Goal: Task Accomplishment & Management: Complete application form

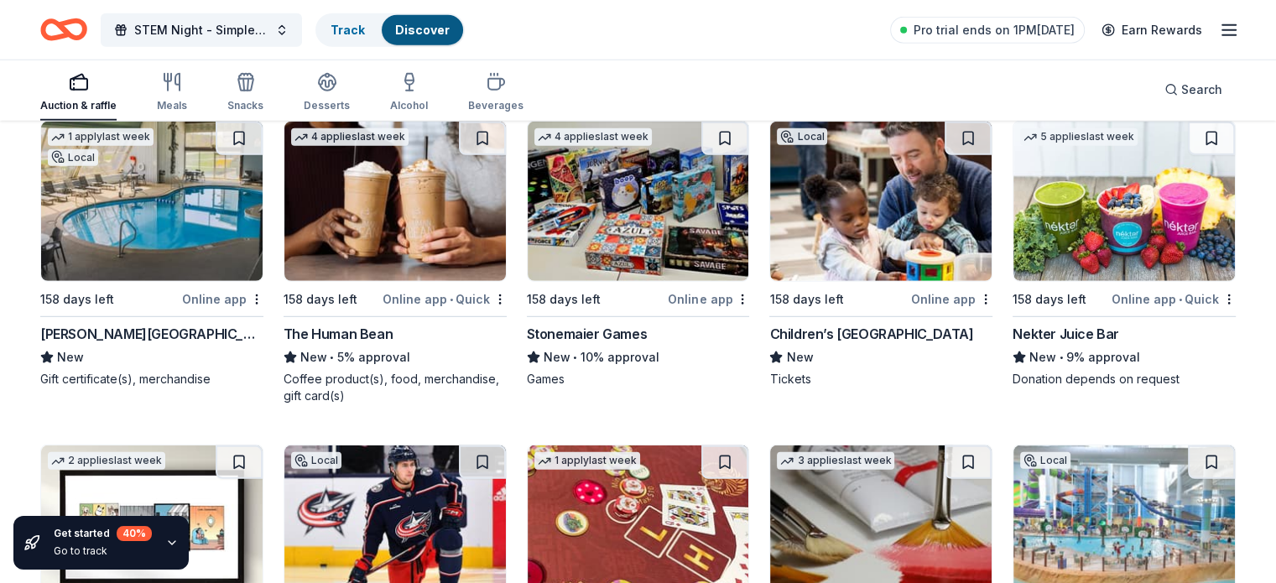
scroll to position [4946, 0]
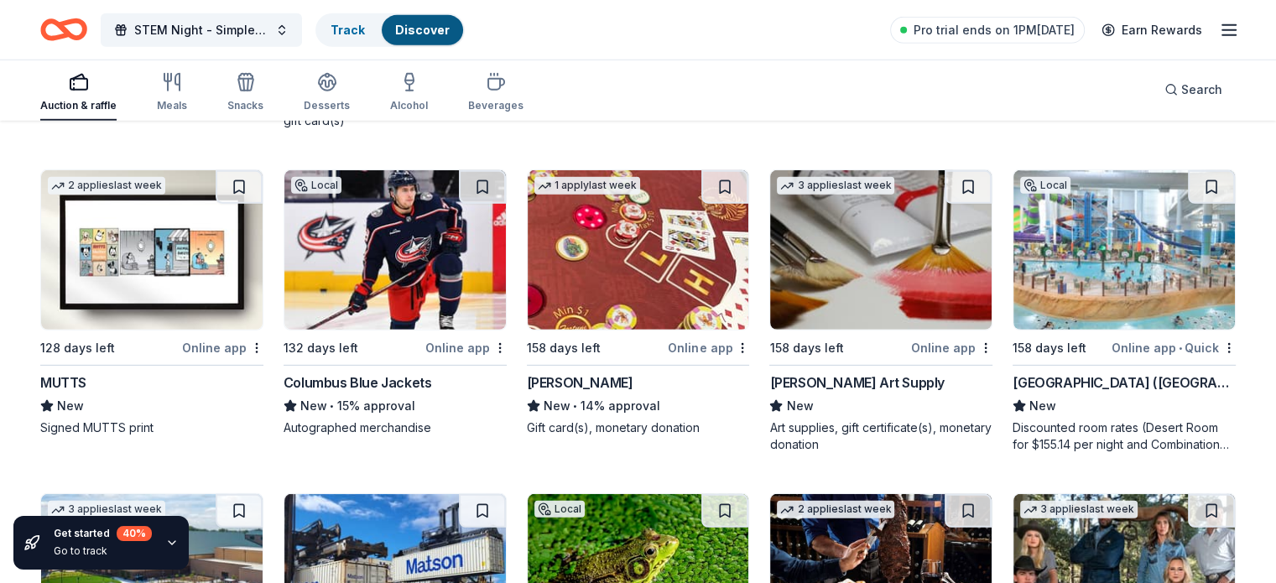
click at [1053, 379] on div "[GEOGRAPHIC_DATA] ([GEOGRAPHIC_DATA])" at bounding box center [1124, 382] width 223 height 20
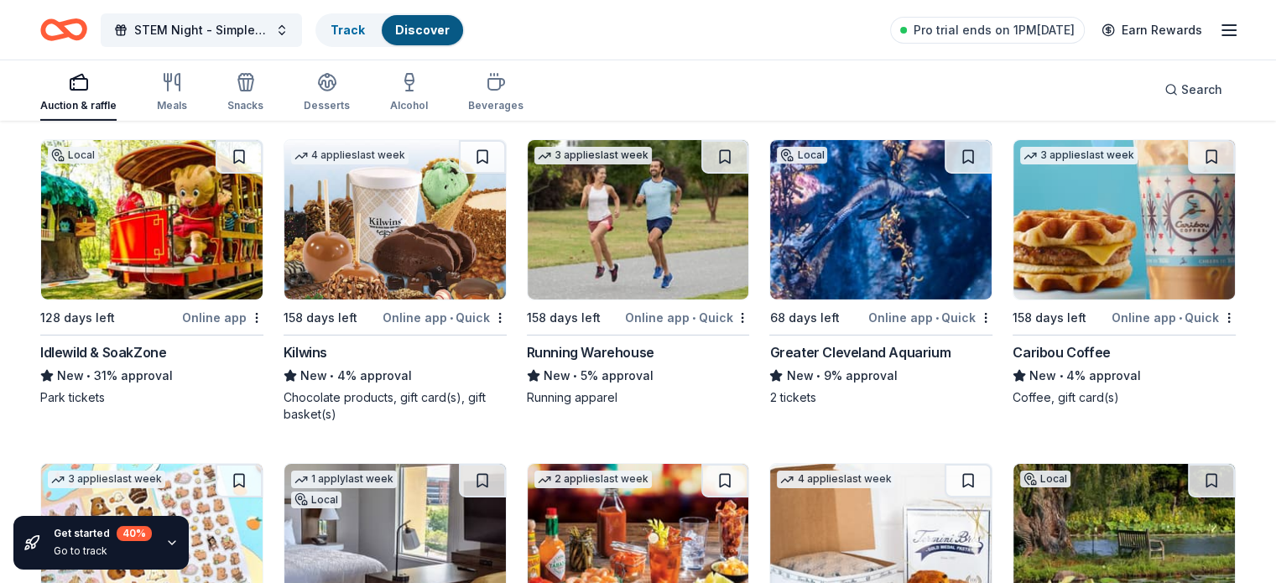
scroll to position [5644, 0]
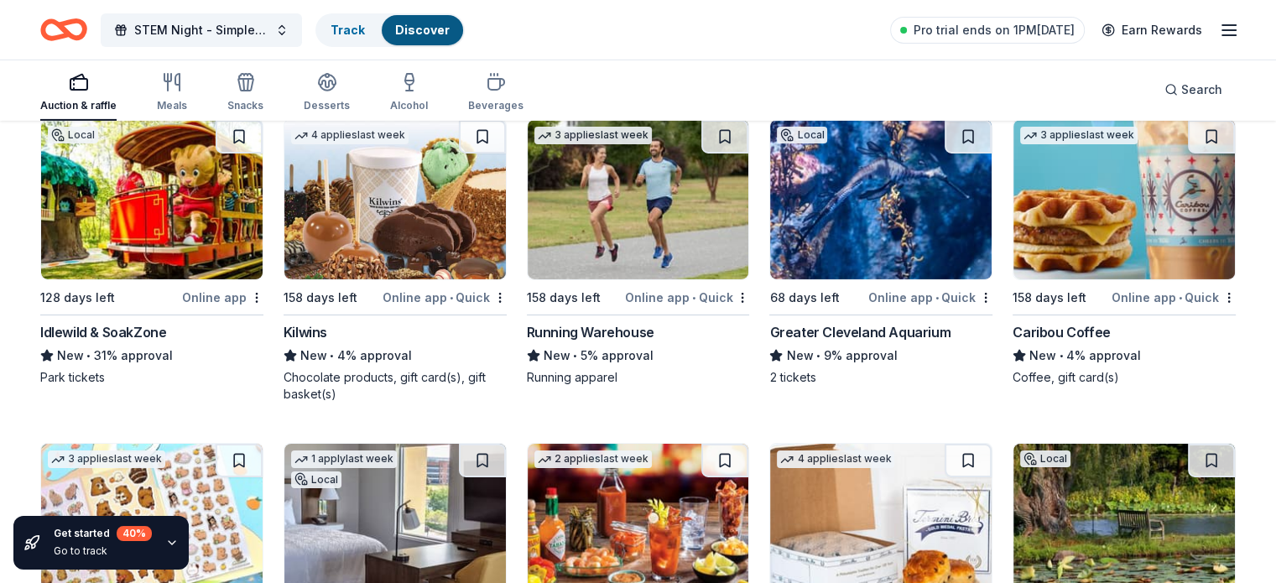
click at [815, 333] on div "Greater Cleveland Aquarium" at bounding box center [859, 332] width 181 height 20
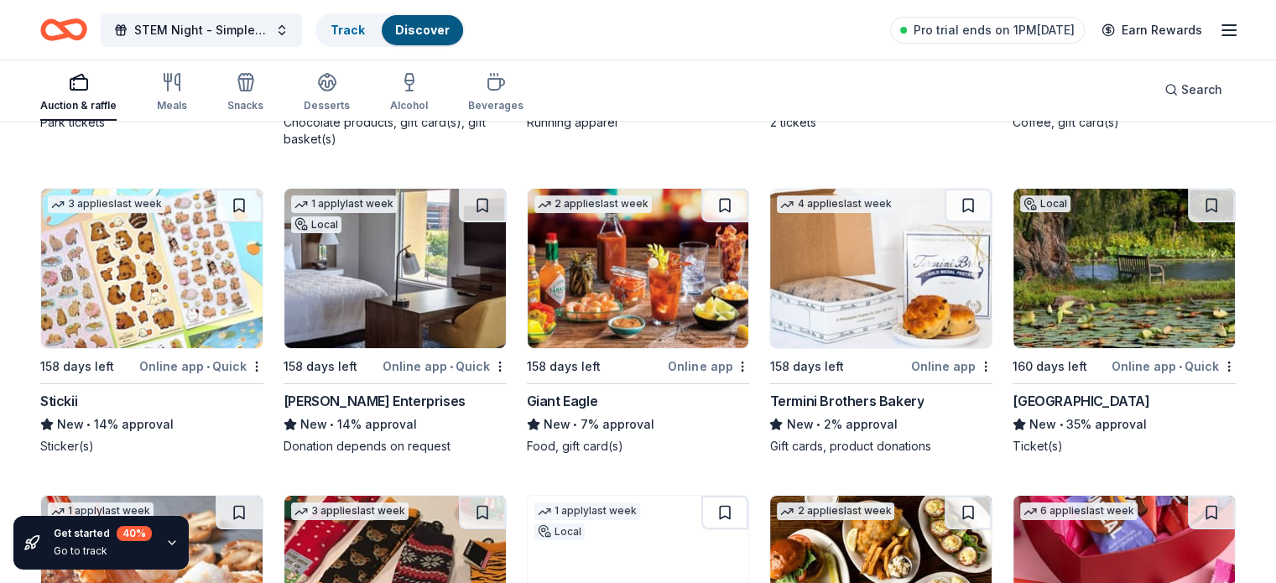
scroll to position [5904, 0]
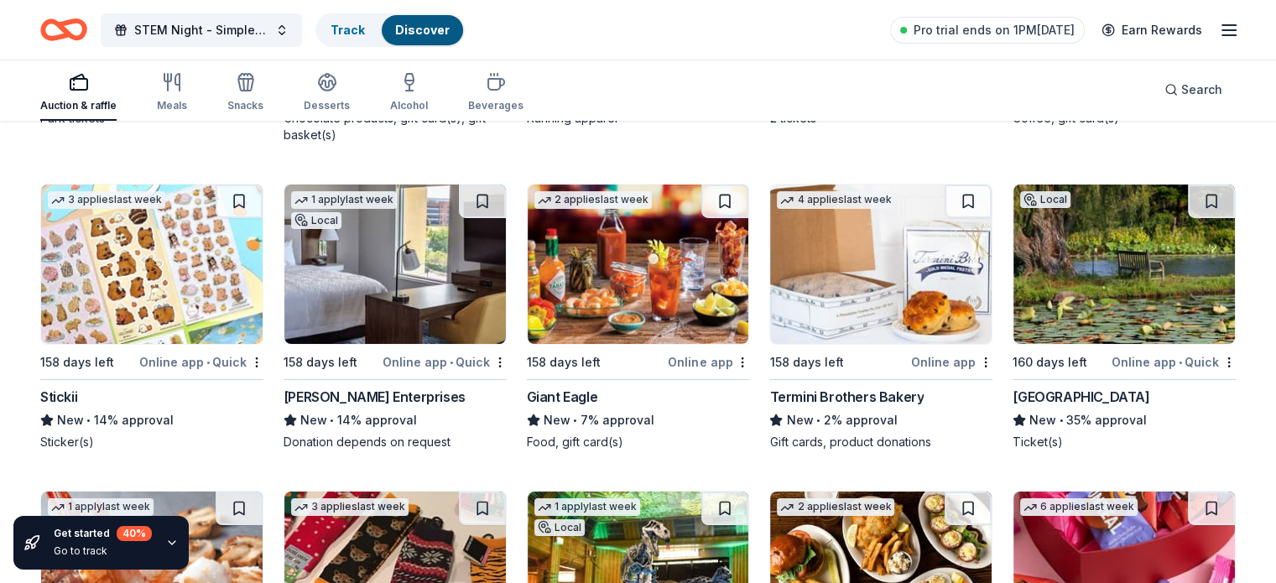
click at [194, 356] on div "Online app • Quick" at bounding box center [201, 362] width 124 height 21
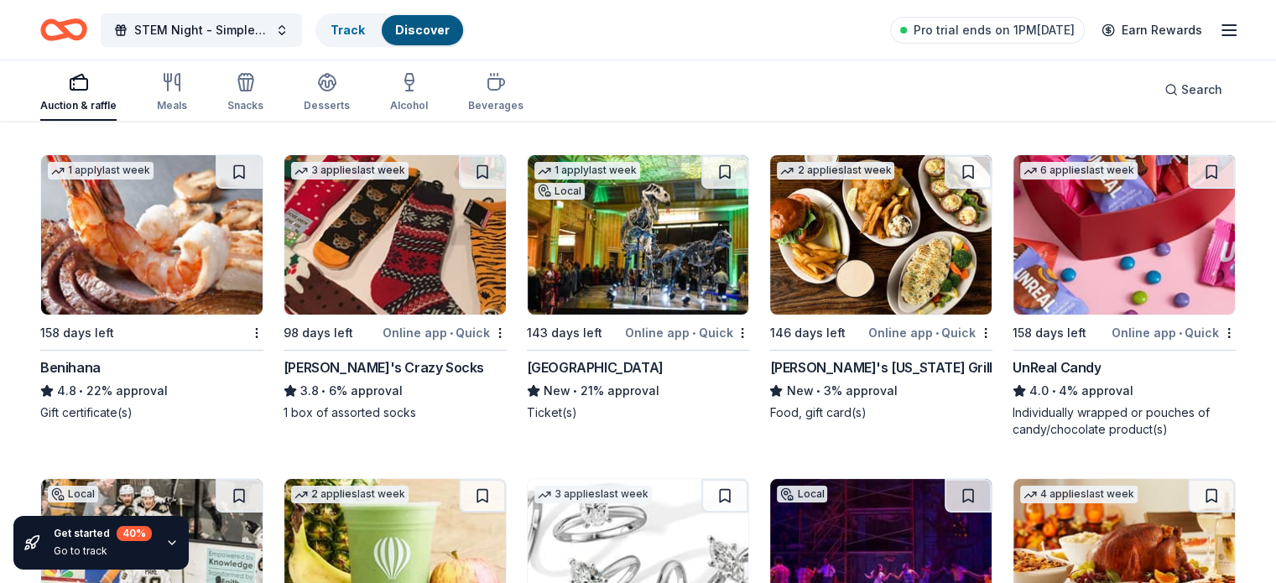
scroll to position [6235, 0]
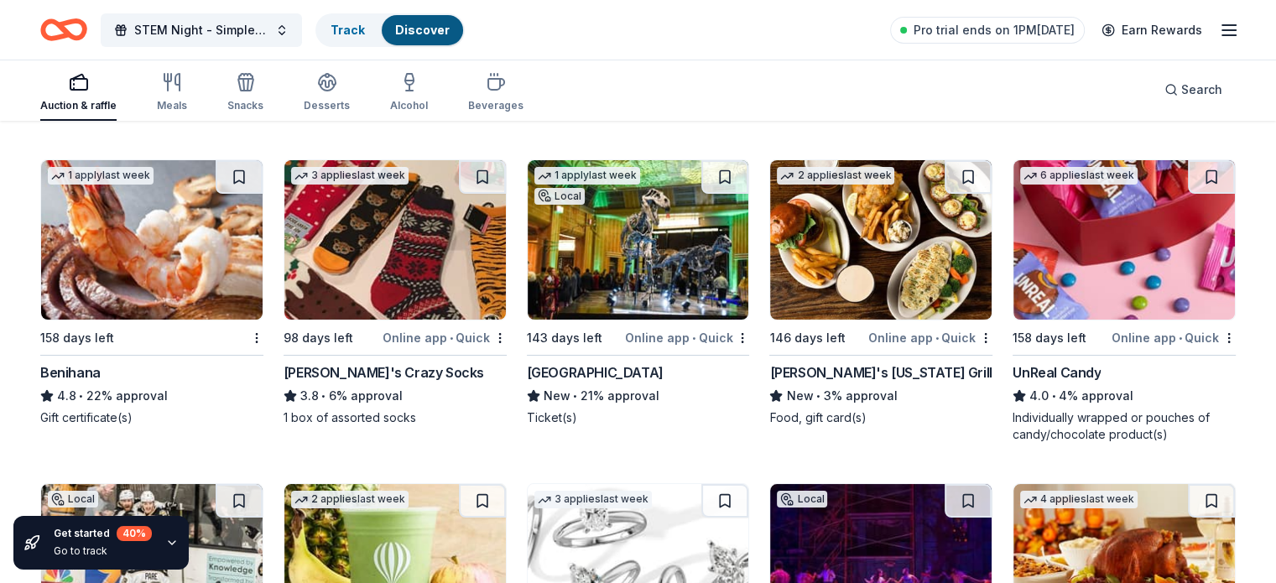
click at [1059, 366] on div "UnReal Candy" at bounding box center [1057, 372] width 88 height 20
click at [1151, 329] on div "Online app • Quick" at bounding box center [1174, 337] width 124 height 21
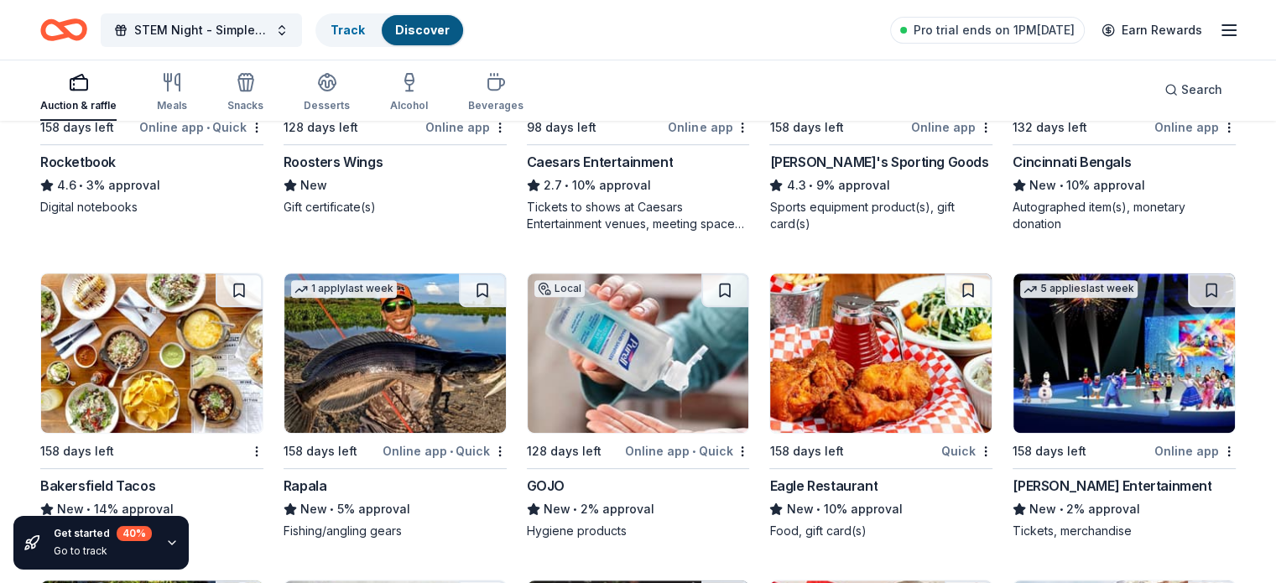
scroll to position [7175, 0]
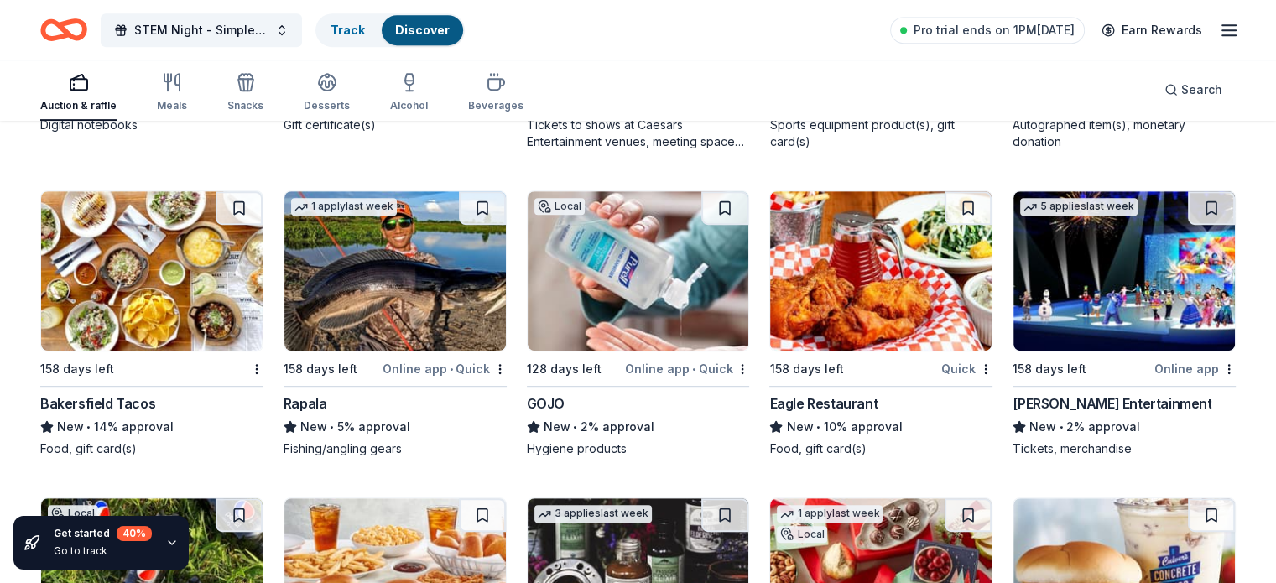
click at [698, 364] on div "Online app • Quick" at bounding box center [687, 368] width 124 height 21
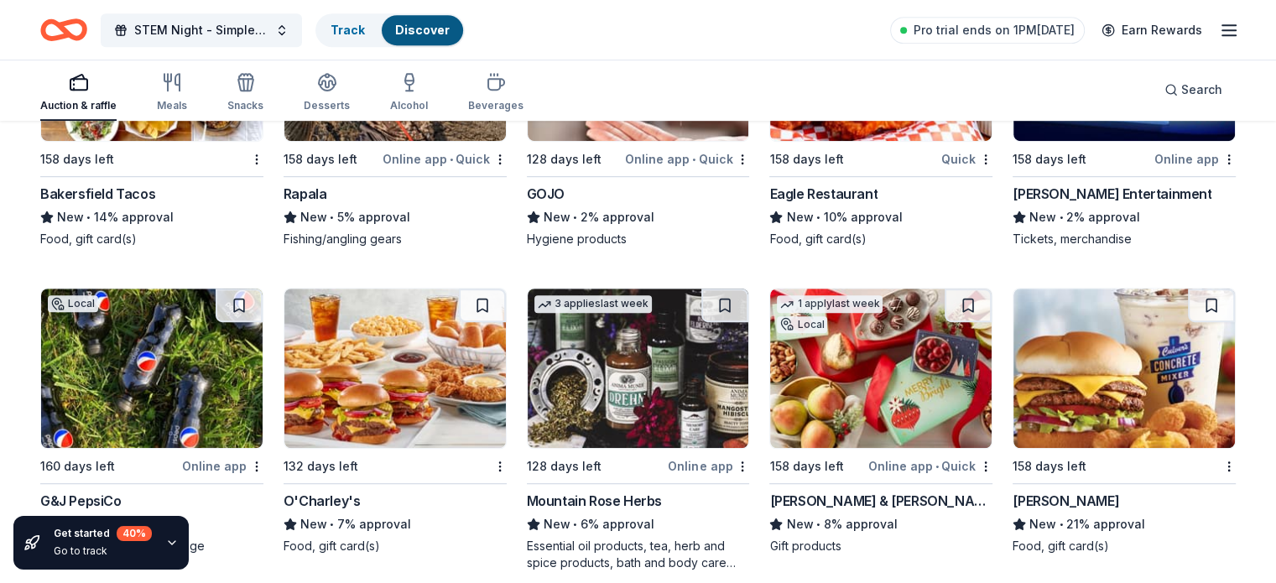
scroll to position [7550, 0]
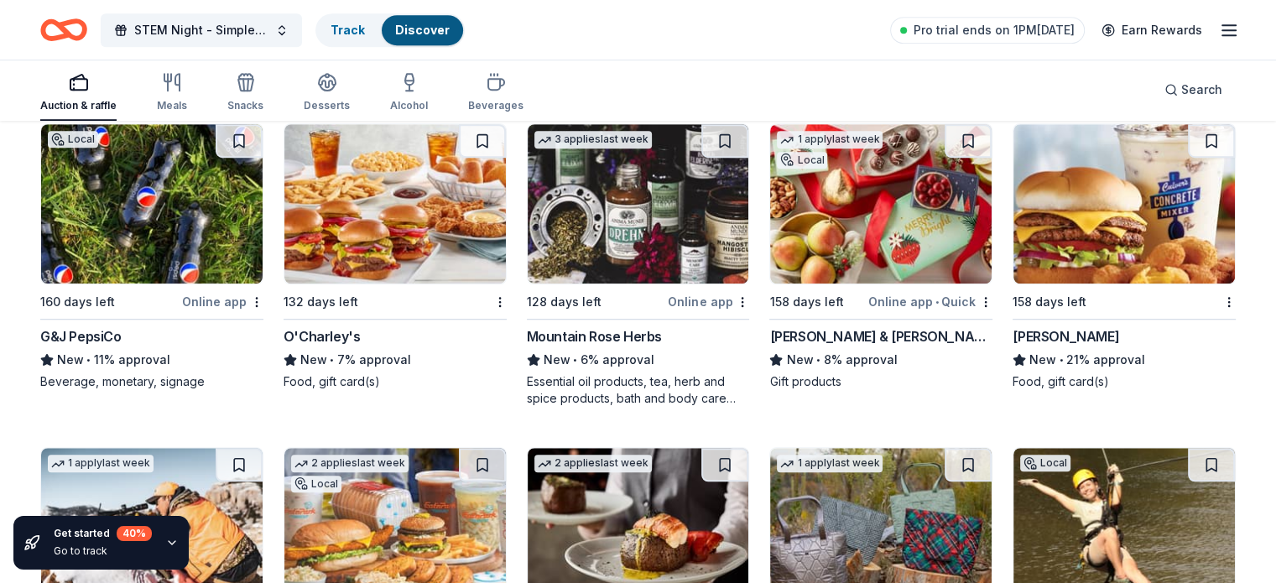
click at [336, 331] on div "O'Charley's" at bounding box center [322, 336] width 77 height 20
click at [236, 295] on div "Online app" at bounding box center [222, 301] width 81 height 21
click at [1048, 272] on img at bounding box center [1123, 203] width 221 height 159
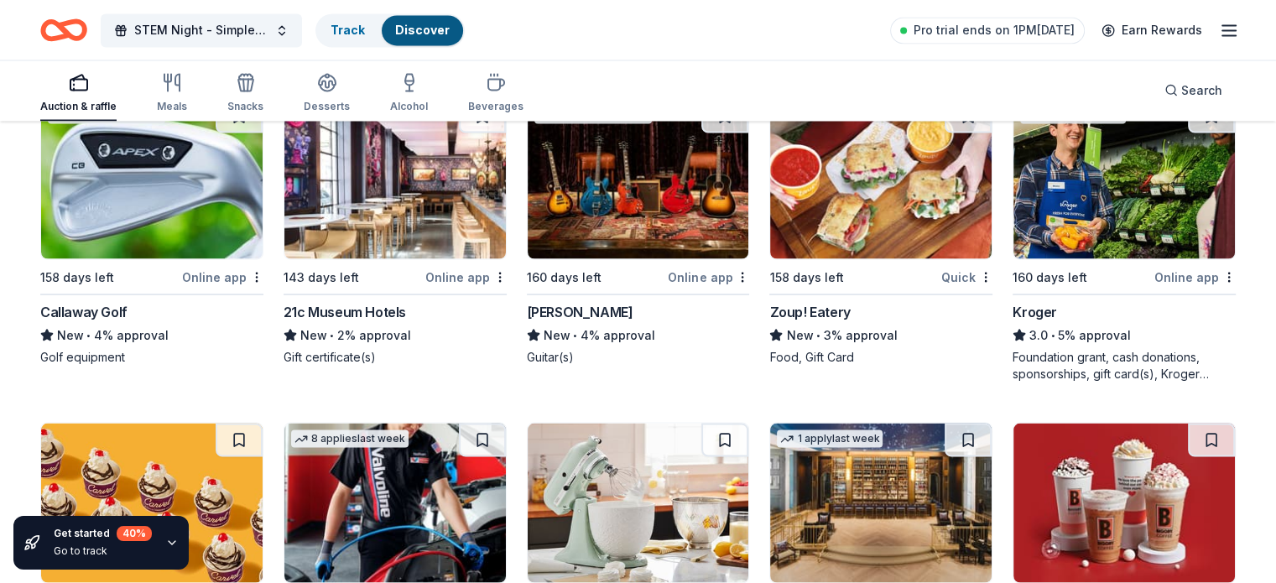
scroll to position [9483, 0]
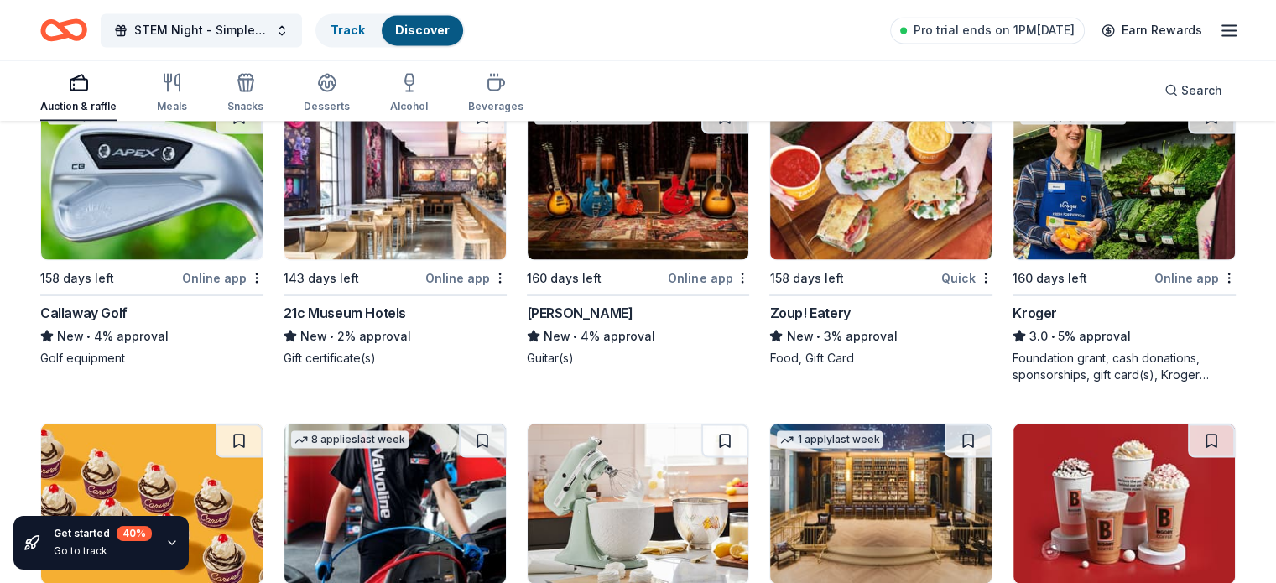
click at [1154, 267] on div "Online app" at bounding box center [1194, 277] width 81 height 21
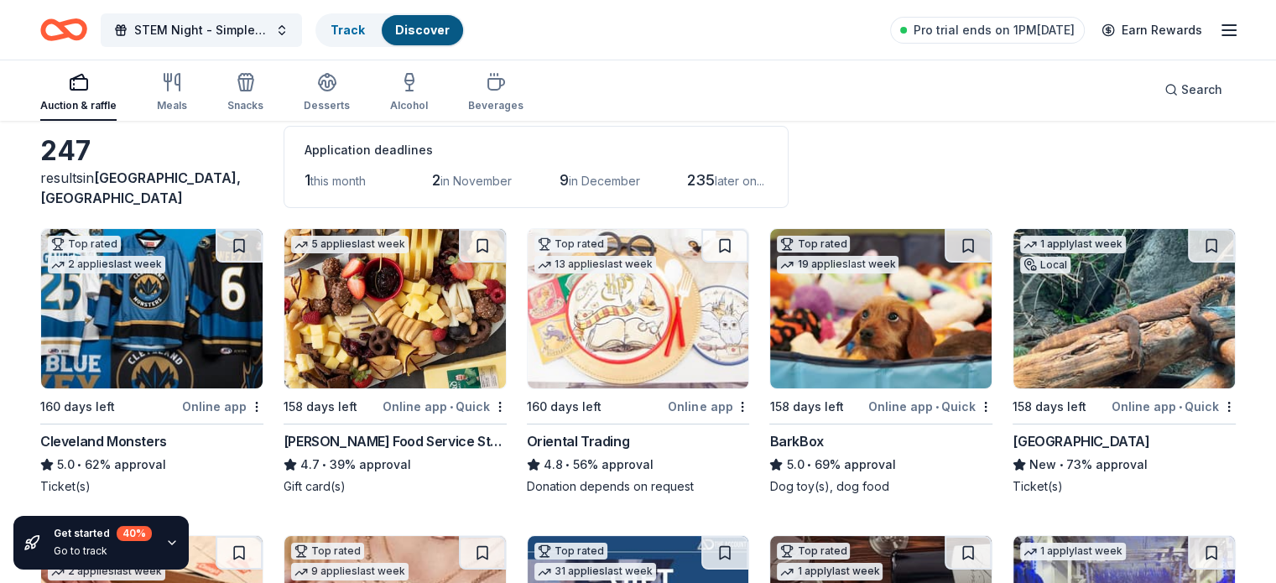
scroll to position [0, 0]
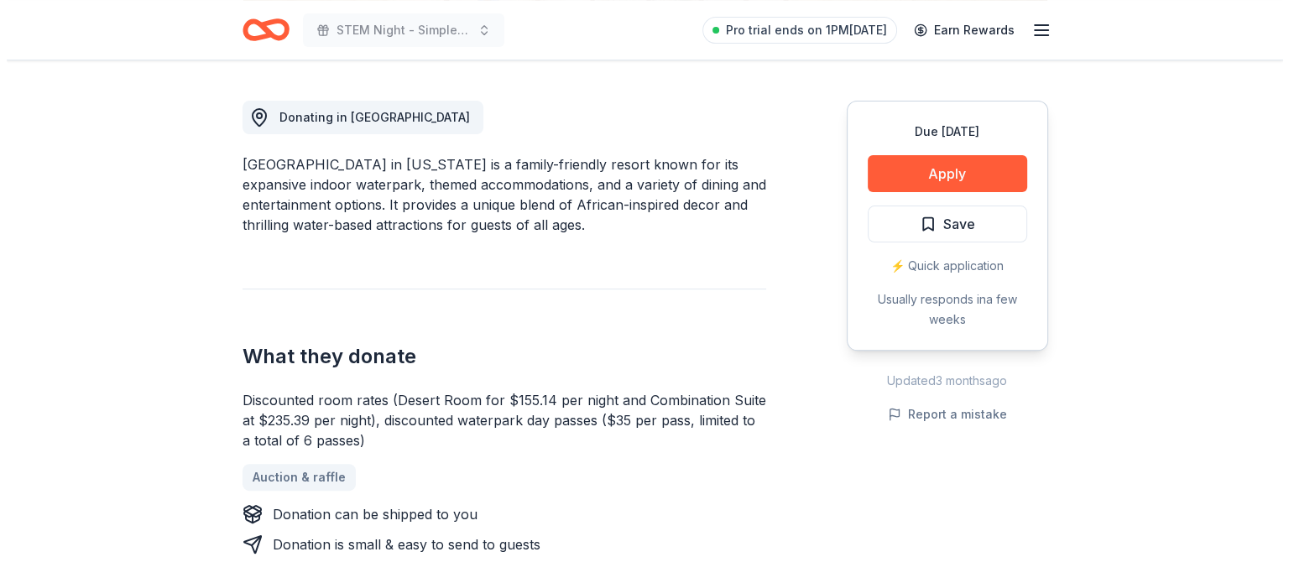
scroll to position [450, 0]
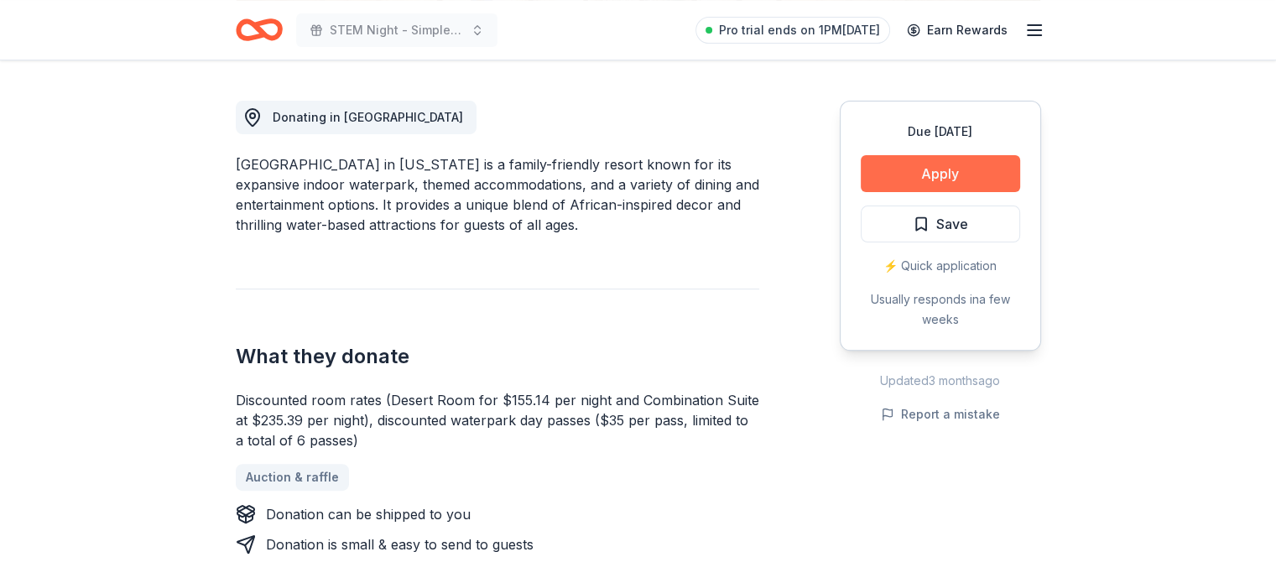
click at [963, 173] on button "Apply" at bounding box center [940, 173] width 159 height 37
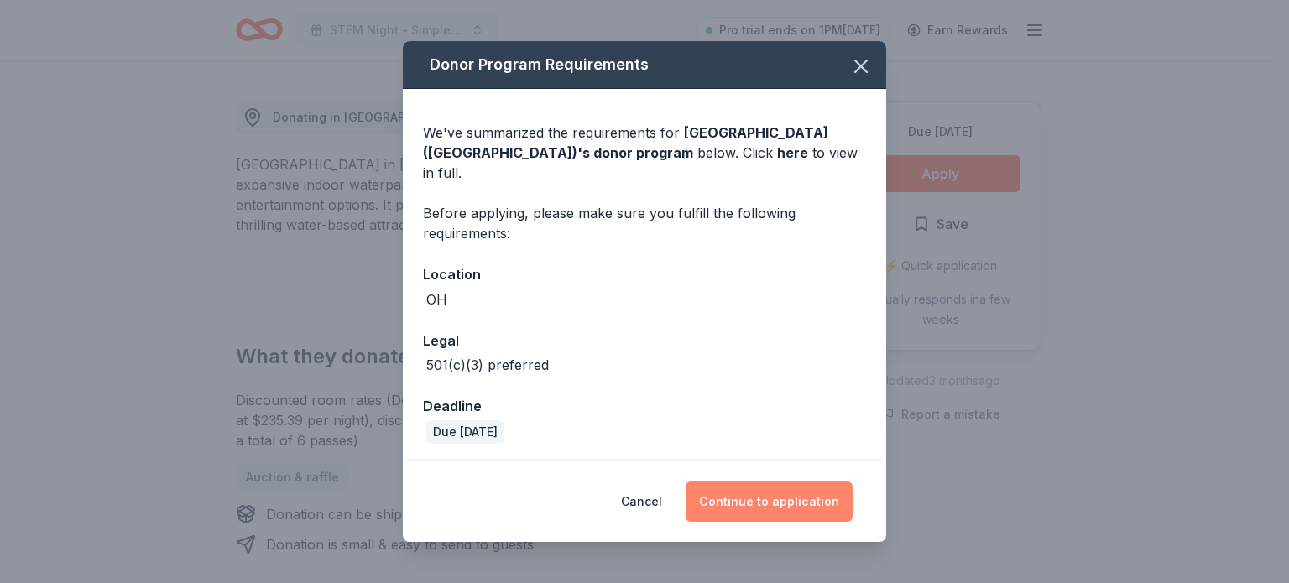
click at [758, 490] on button "Continue to application" at bounding box center [768, 502] width 167 height 40
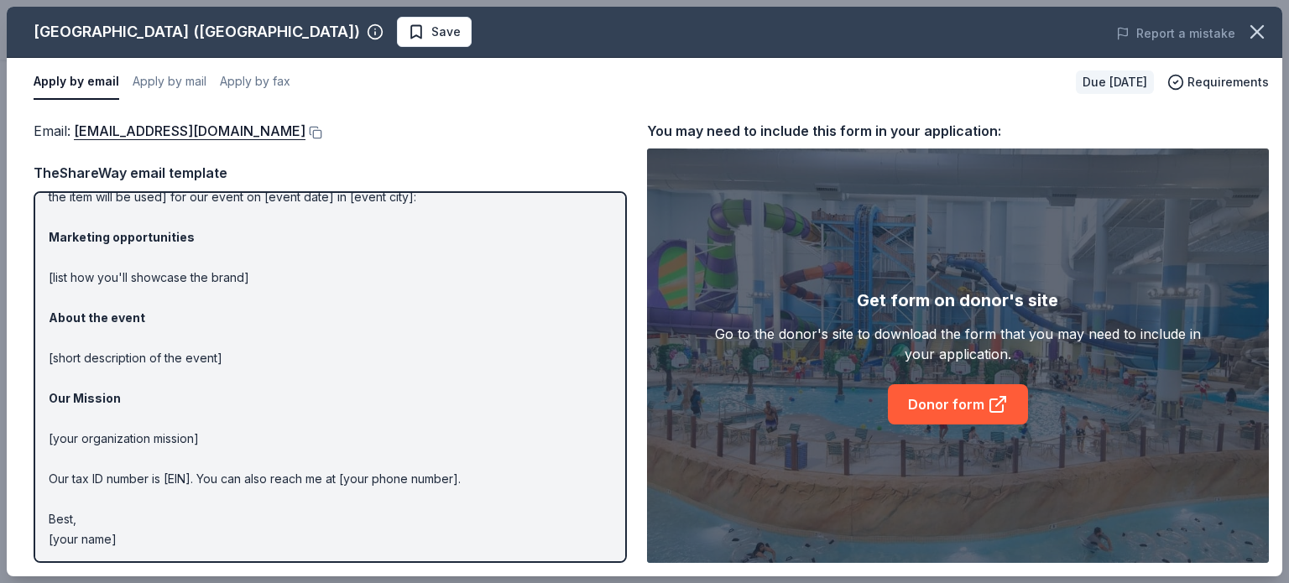
scroll to position [0, 0]
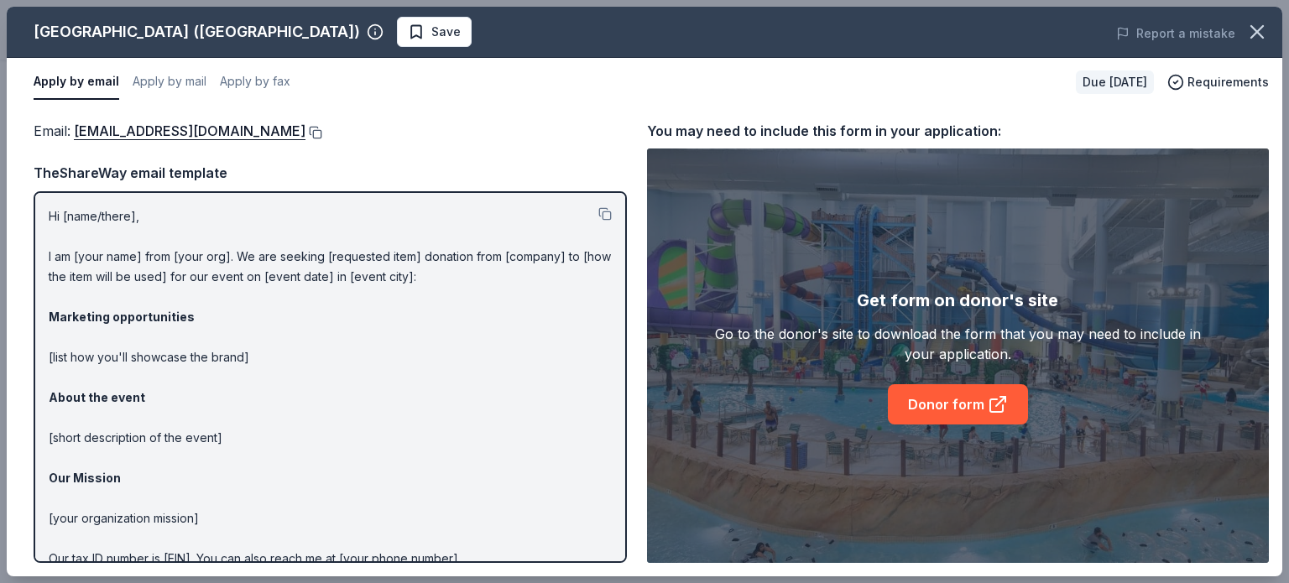
click at [305, 131] on button at bounding box center [313, 132] width 17 height 13
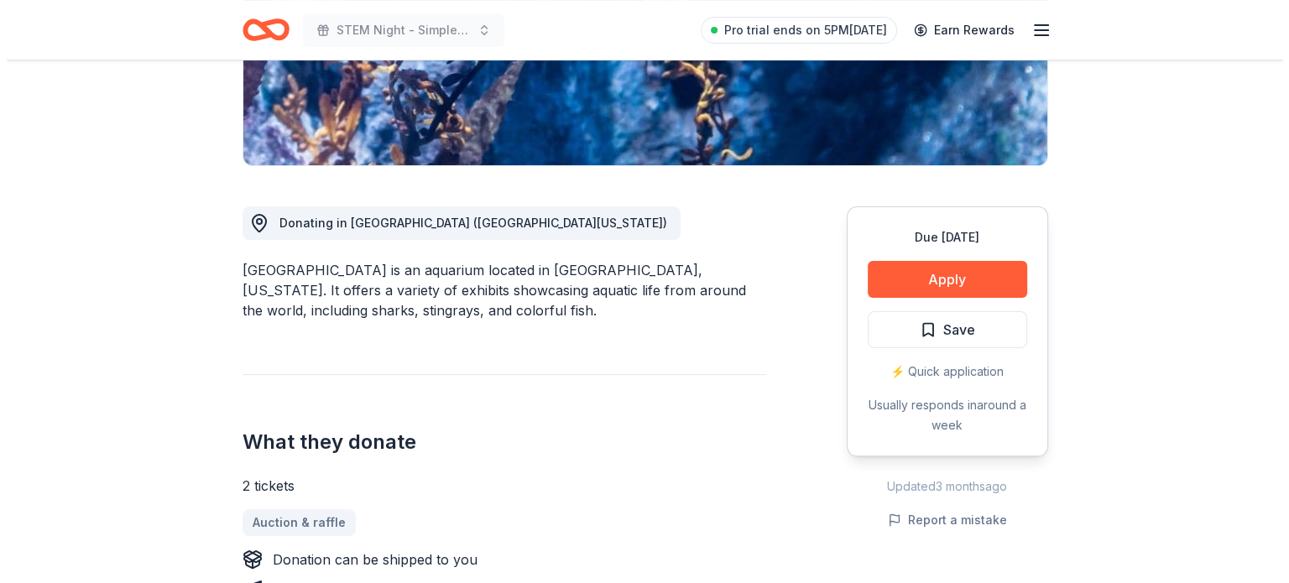
scroll to position [517, 0]
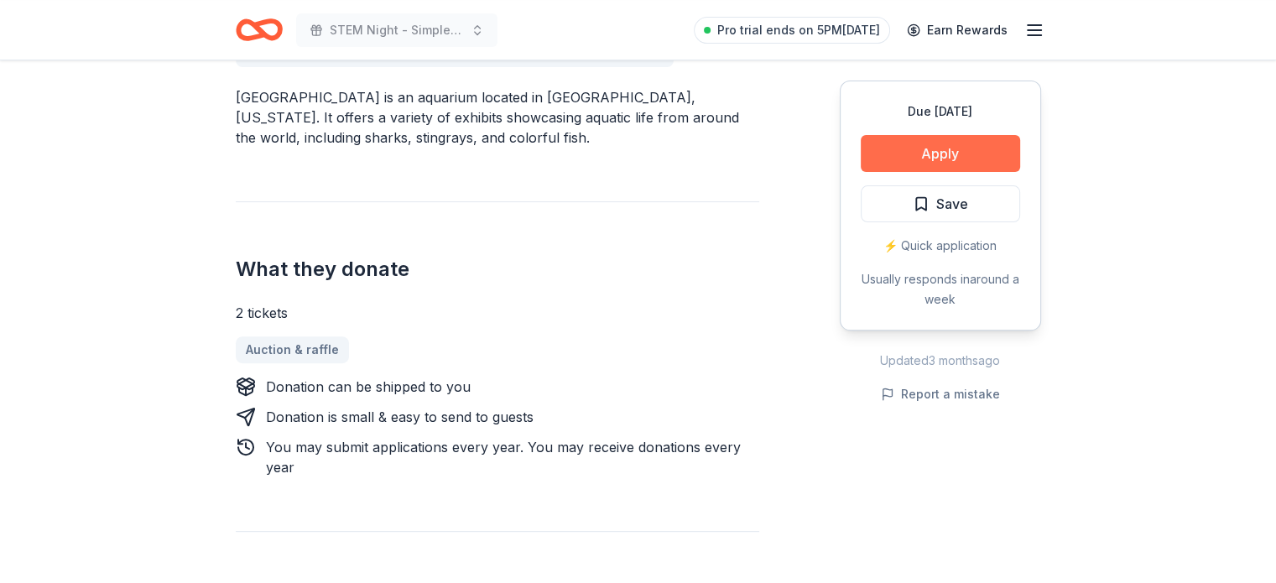
click at [942, 157] on button "Apply" at bounding box center [940, 153] width 159 height 37
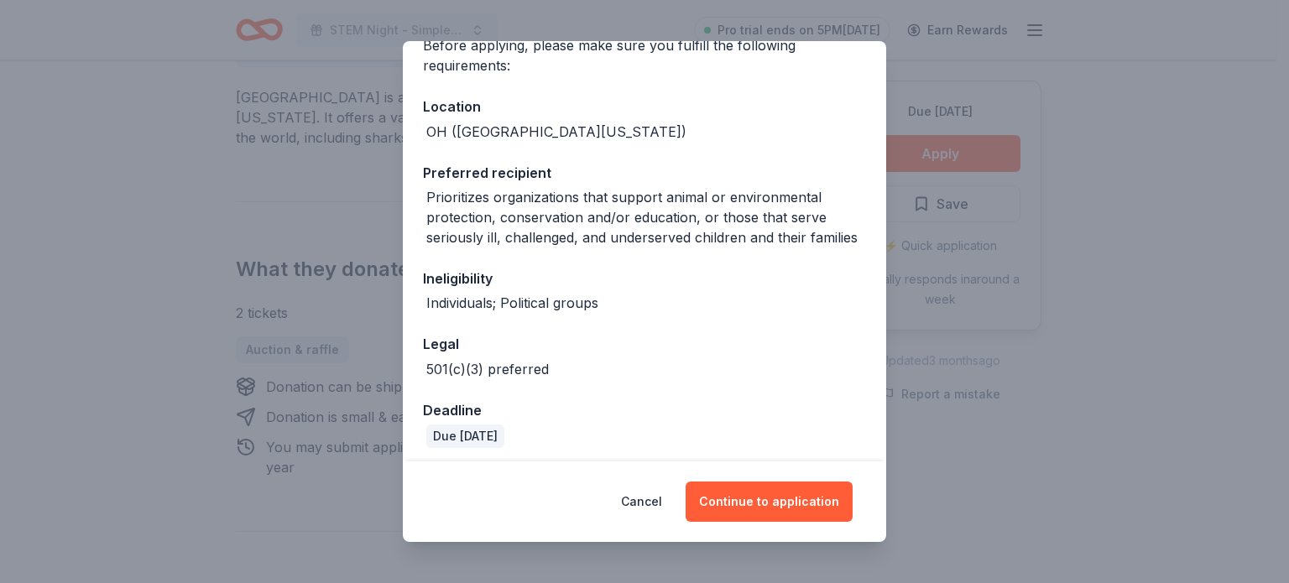
scroll to position [305, 0]
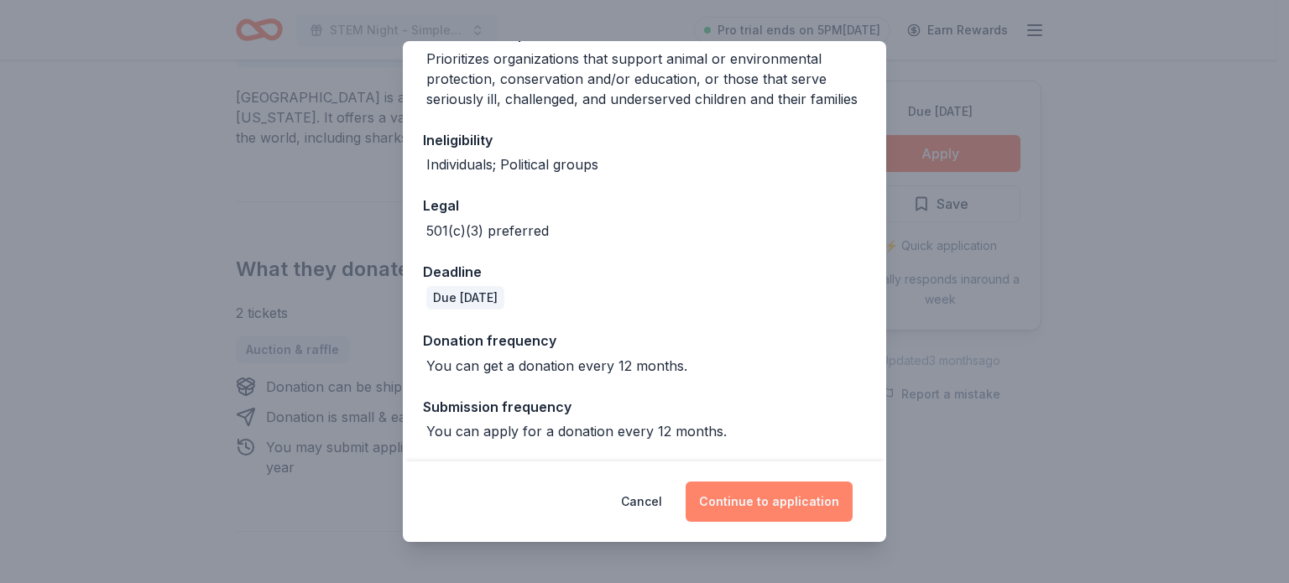
click at [788, 501] on button "Continue to application" at bounding box center [768, 502] width 167 height 40
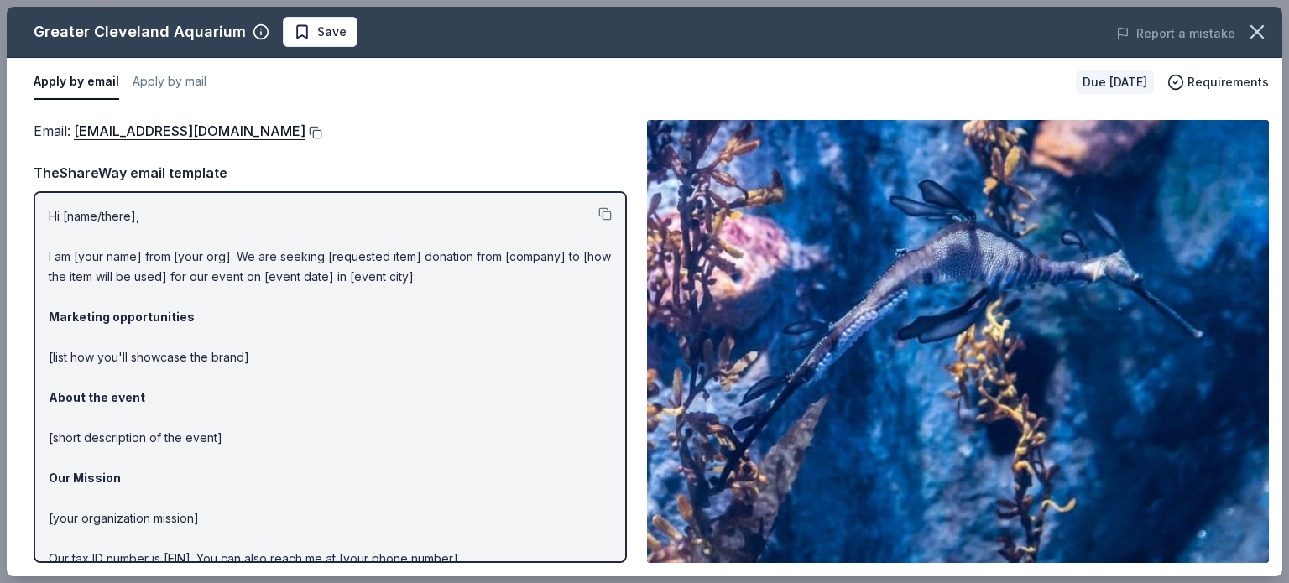
click at [322, 130] on button at bounding box center [313, 132] width 17 height 13
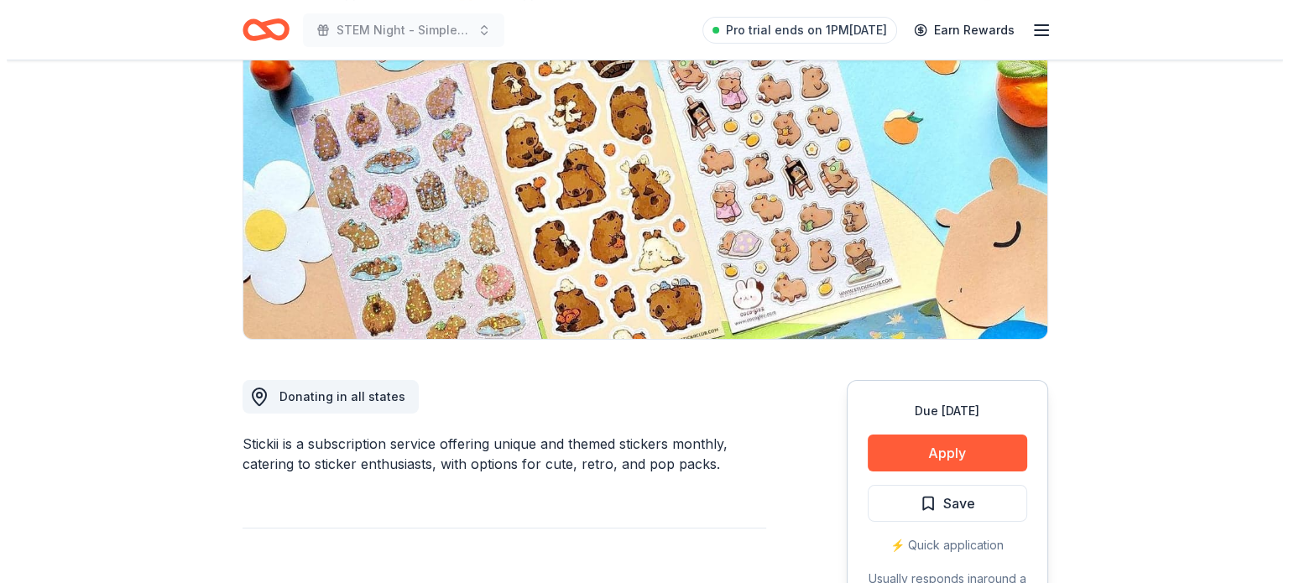
scroll to position [168, 0]
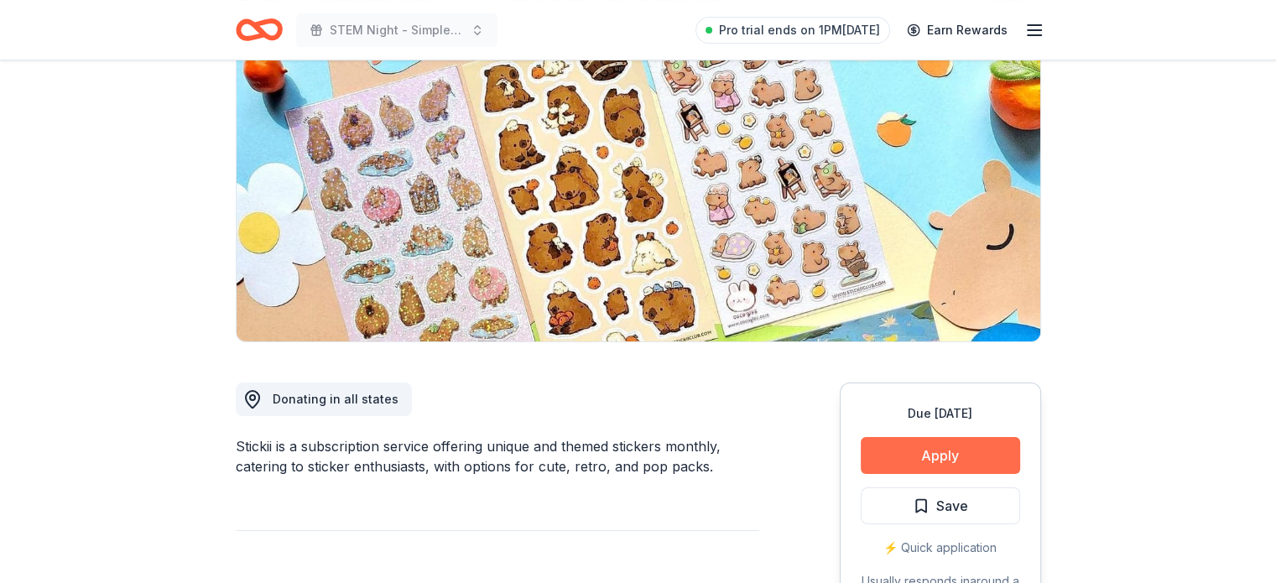
click at [944, 456] on button "Apply" at bounding box center [940, 455] width 159 height 37
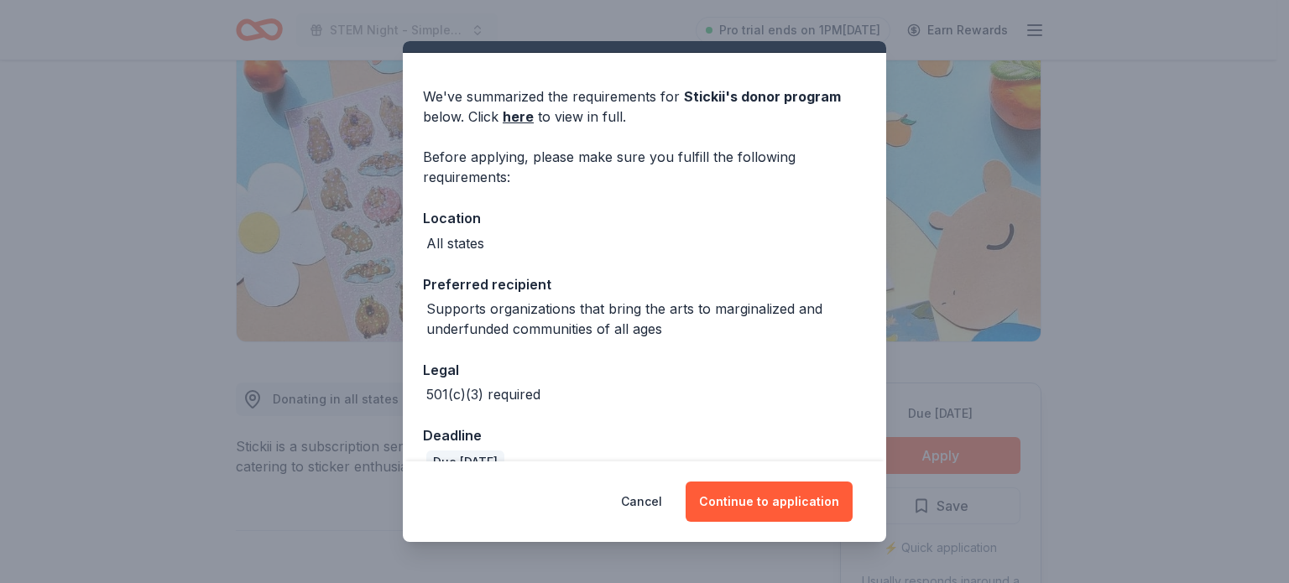
scroll to position [67, 0]
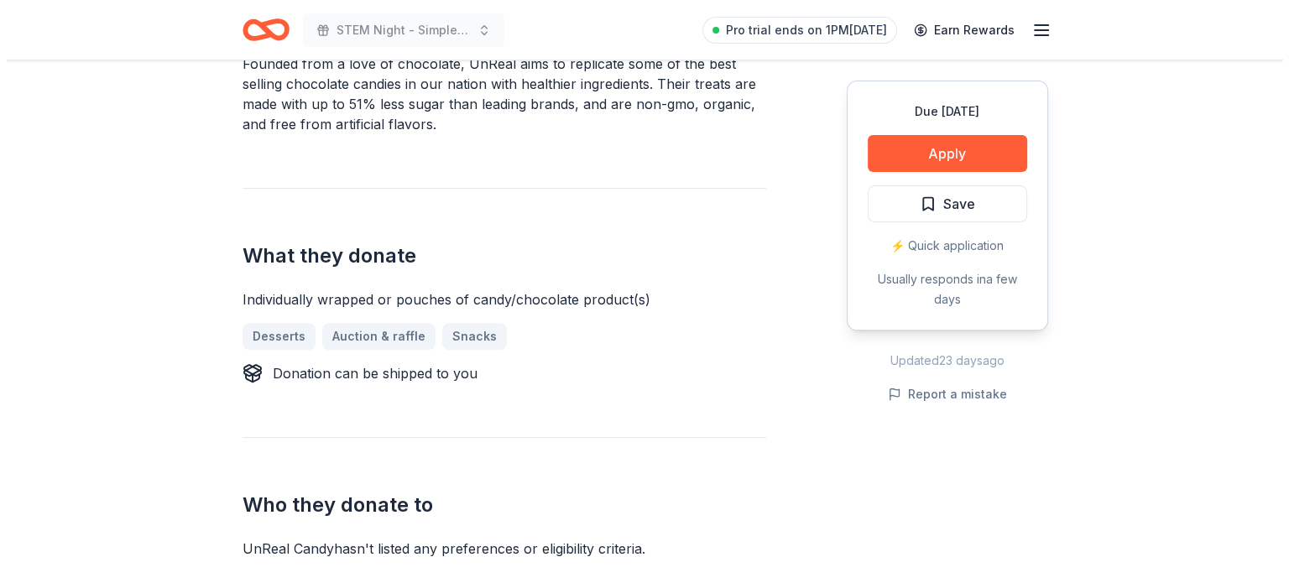
scroll to position [547, 0]
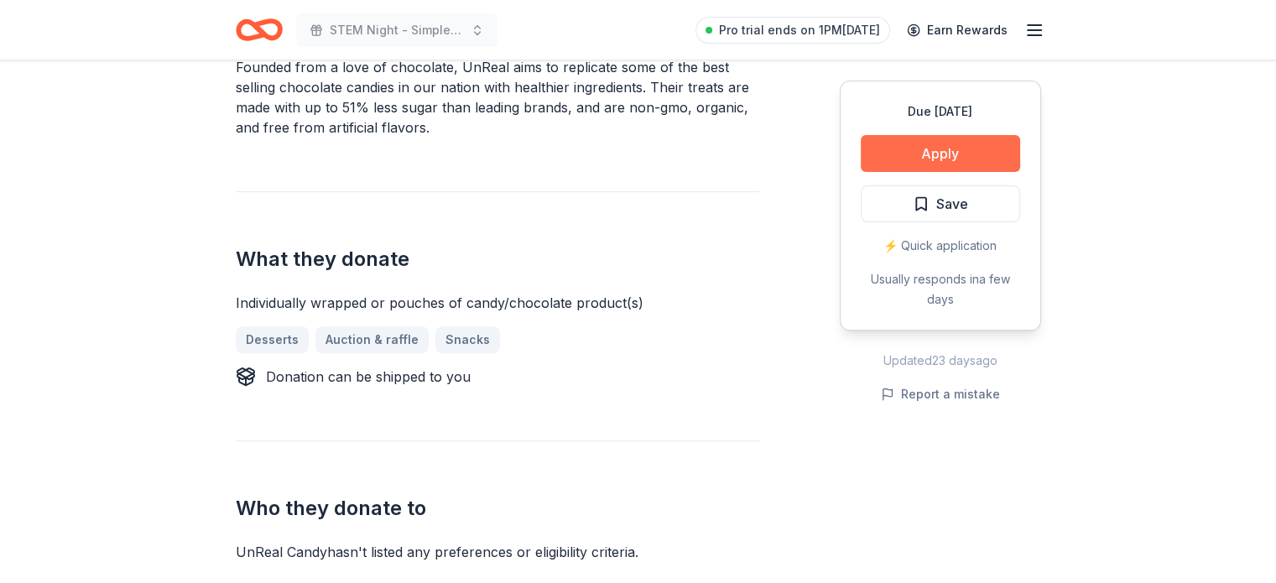
click at [922, 157] on button "Apply" at bounding box center [940, 153] width 159 height 37
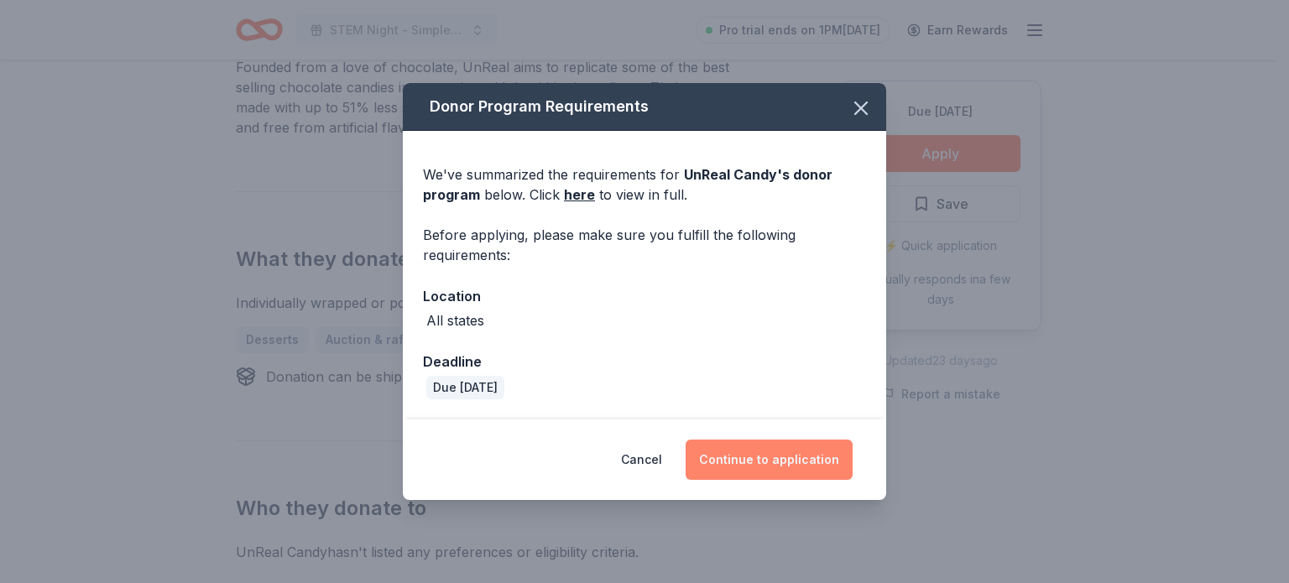
click at [757, 456] on button "Continue to application" at bounding box center [768, 460] width 167 height 40
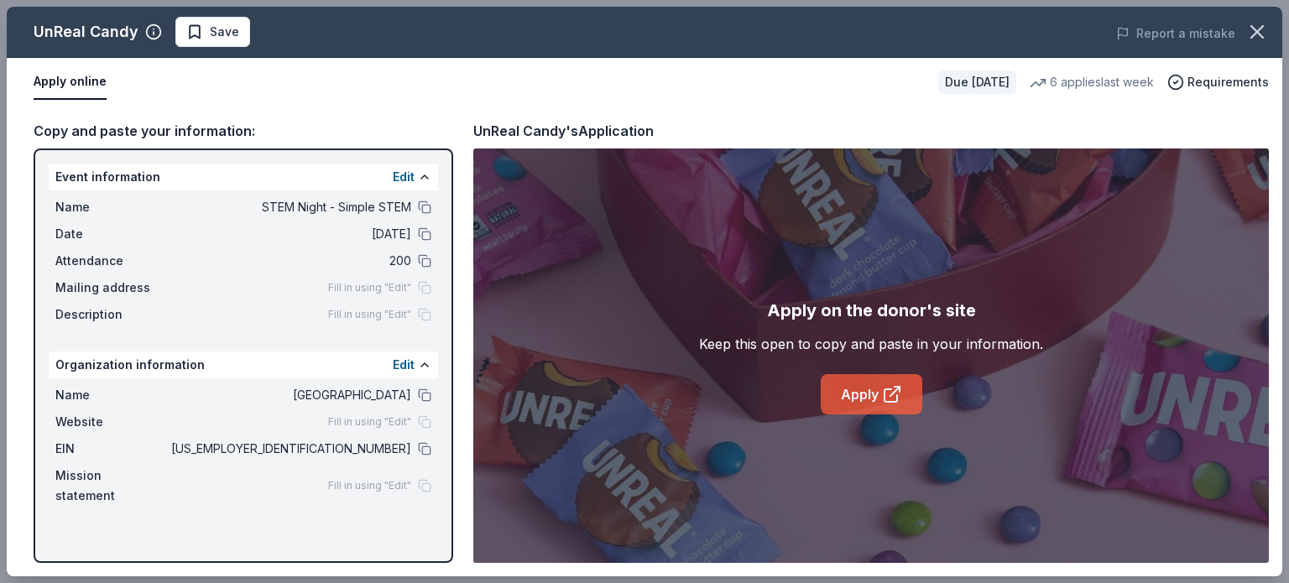
click at [864, 392] on link "Apply" at bounding box center [871, 394] width 102 height 40
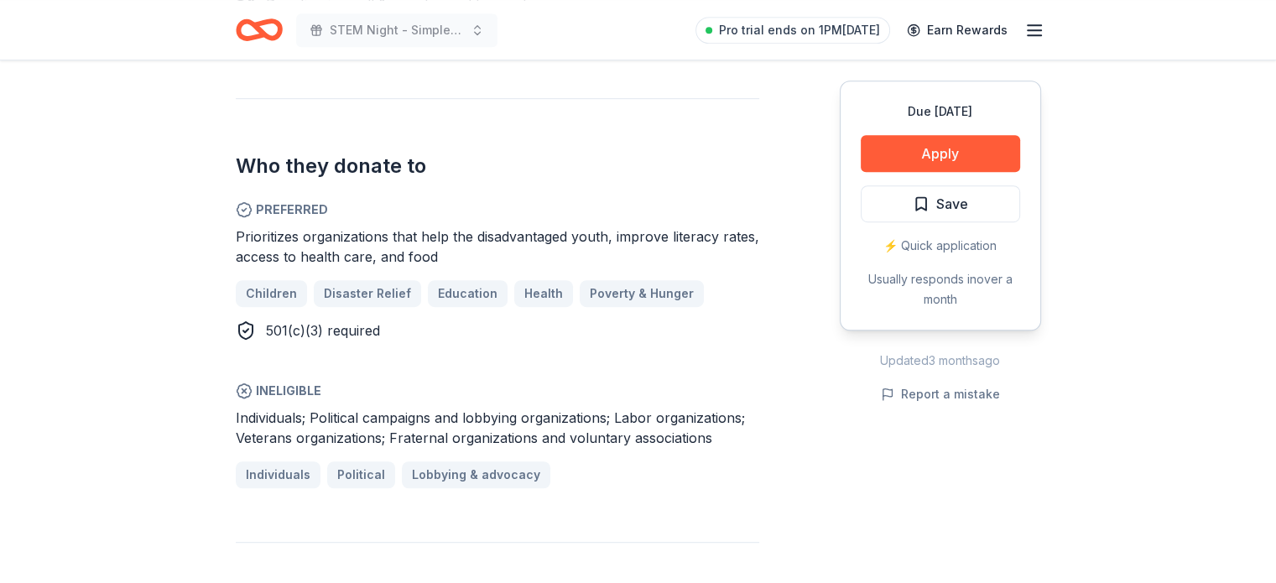
scroll to position [817, 0]
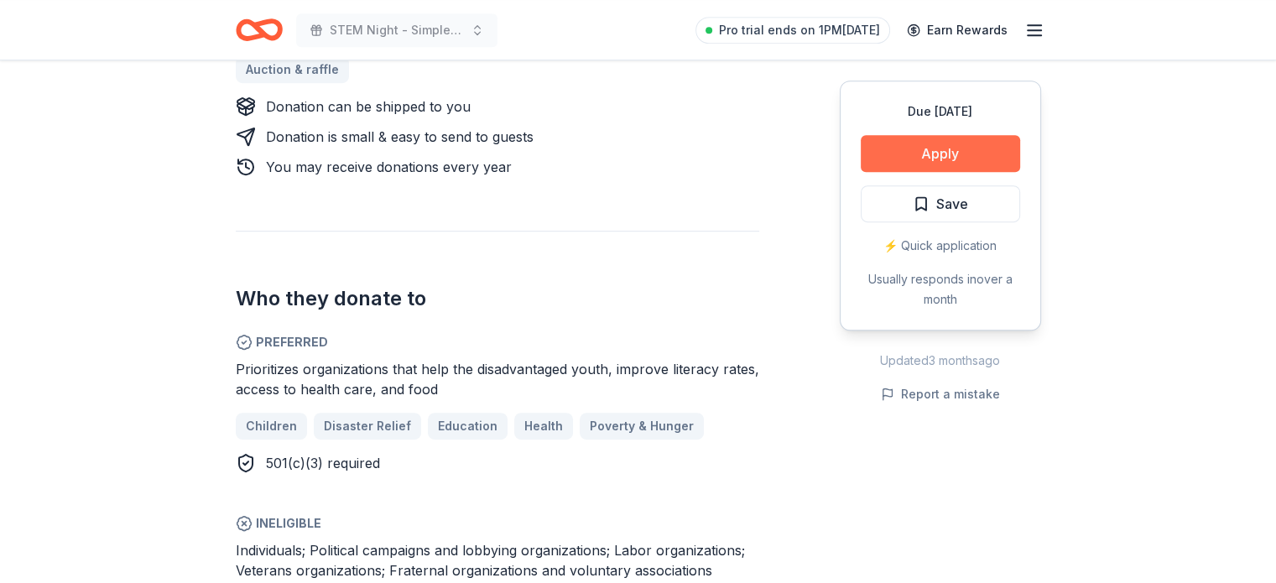
click at [919, 164] on button "Apply" at bounding box center [940, 153] width 159 height 37
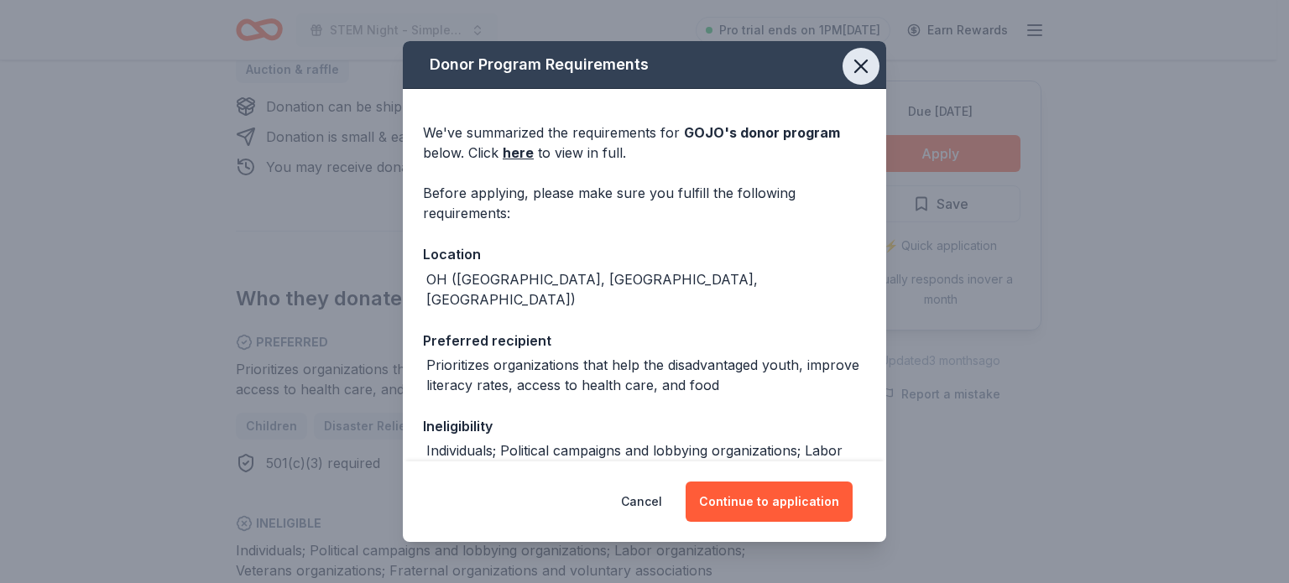
click at [849, 75] on icon "button" at bounding box center [860, 66] width 23 height 23
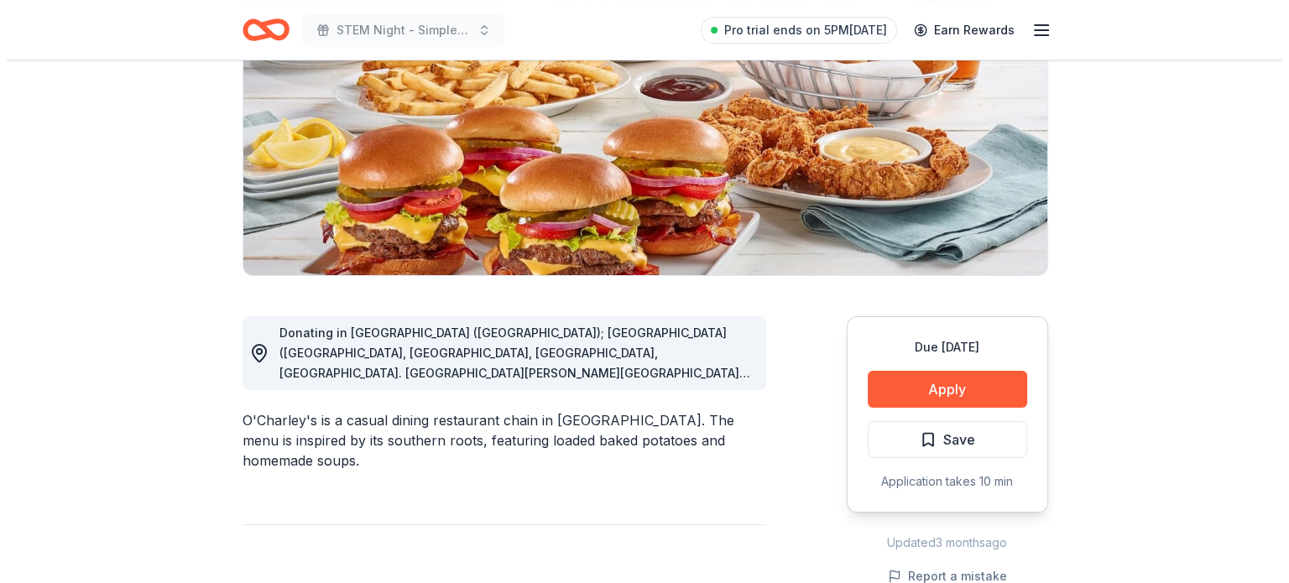
scroll to position [196, 0]
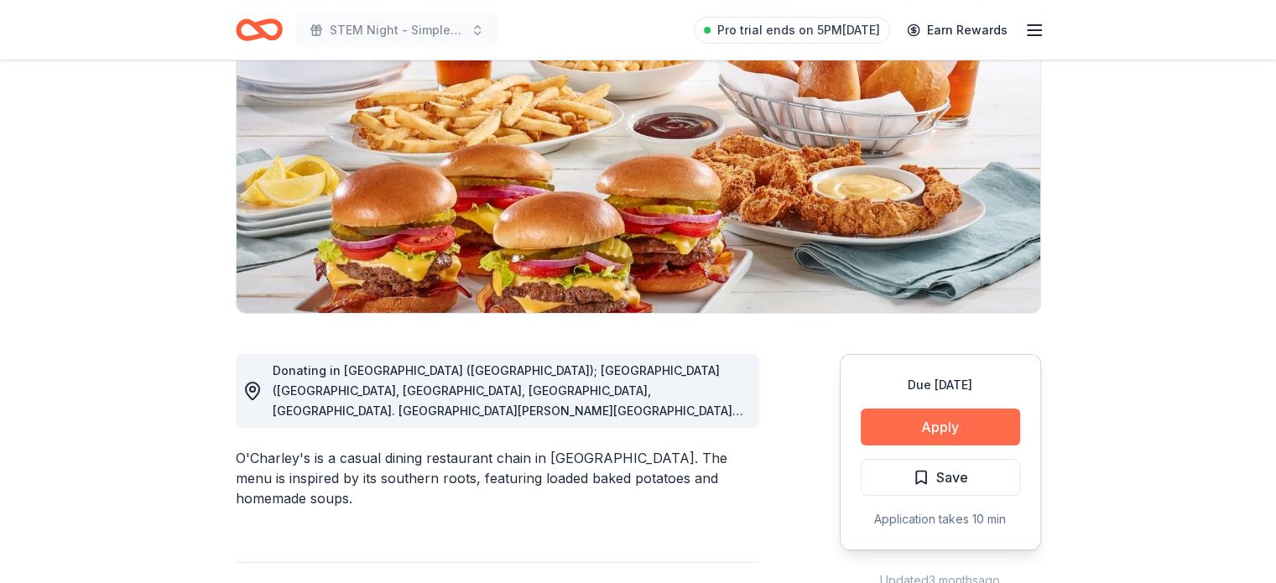
click at [934, 413] on button "Apply" at bounding box center [940, 427] width 159 height 37
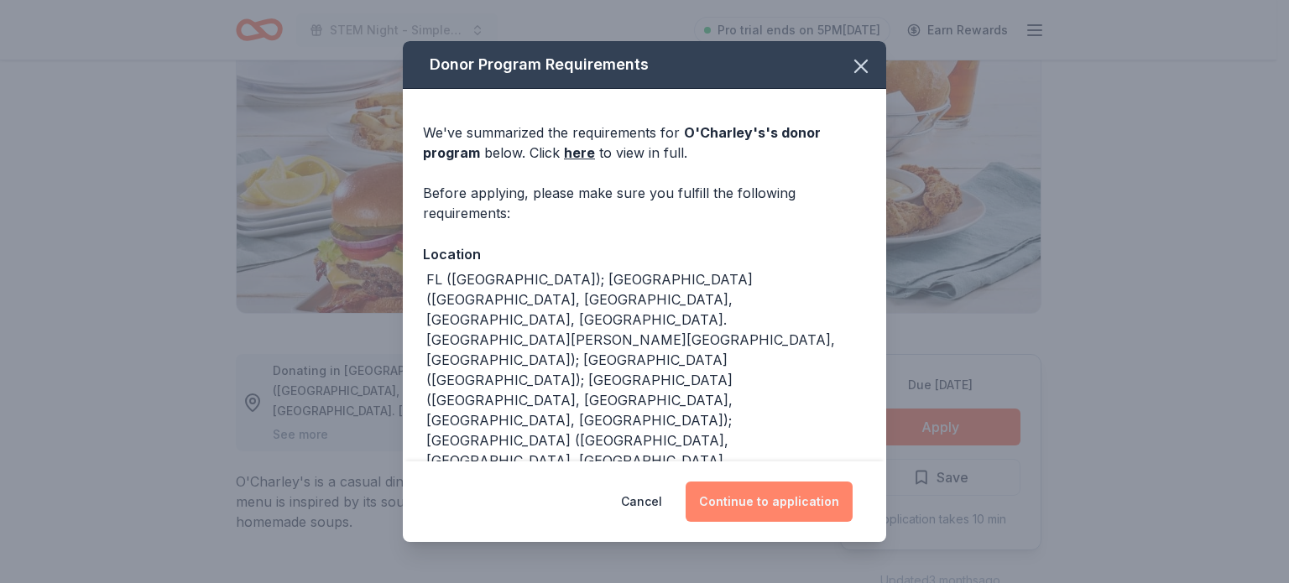
click at [755, 506] on button "Continue to application" at bounding box center [768, 502] width 167 height 40
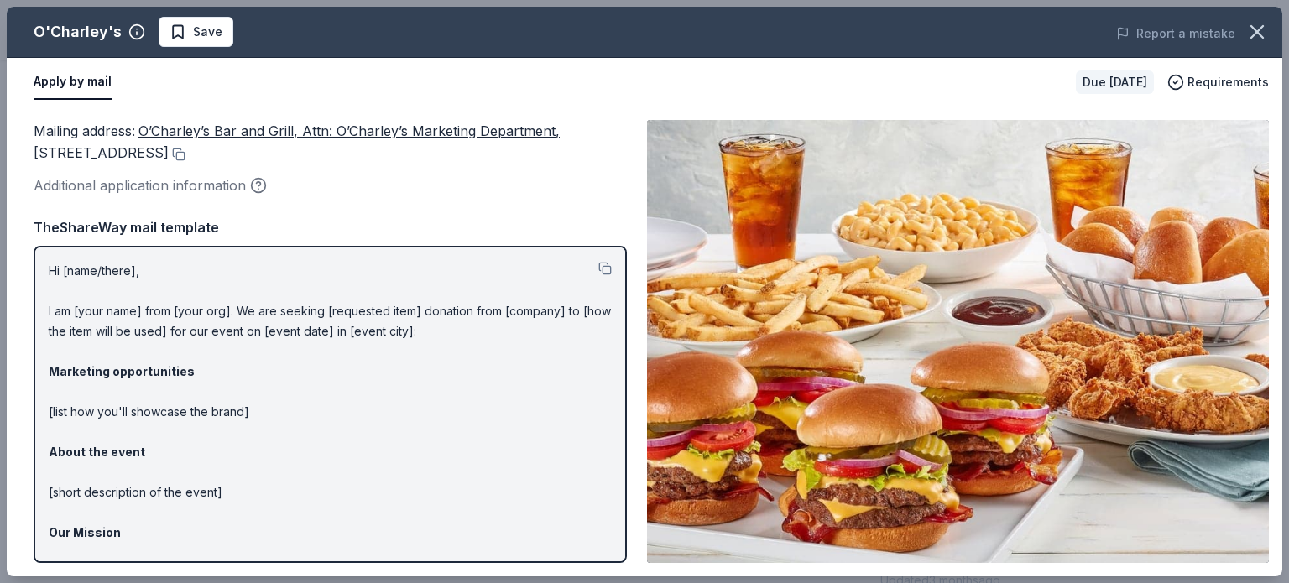
click at [477, 449] on p "Hi [name/there], I am [your name] from [your org]. We are seeking [requested it…" at bounding box center [330, 472] width 563 height 423
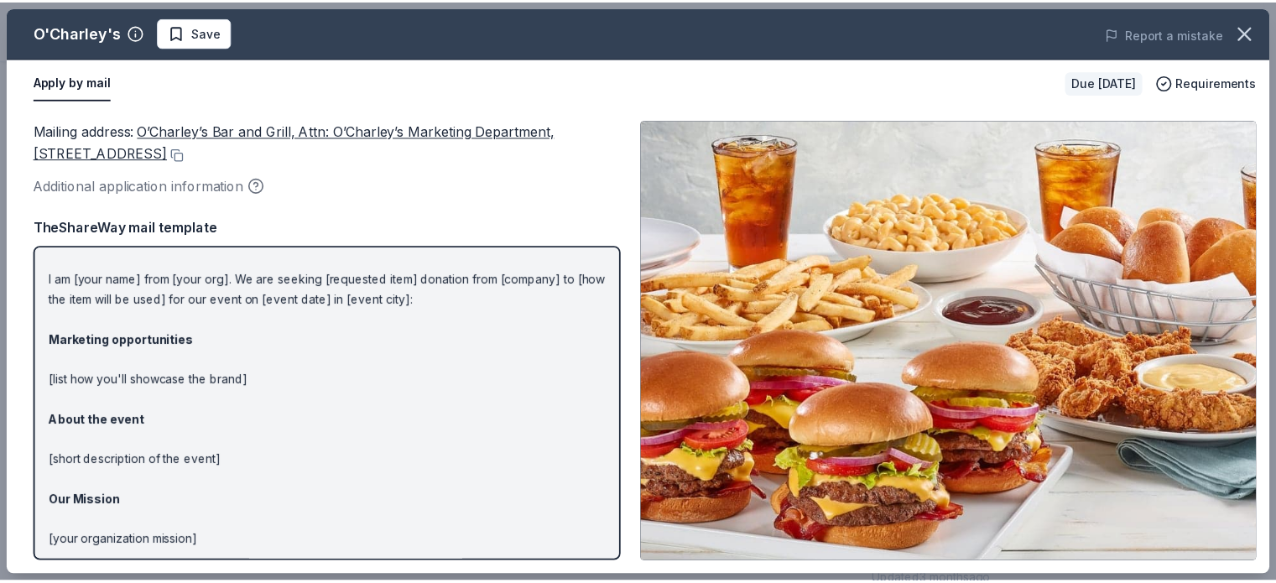
scroll to position [0, 0]
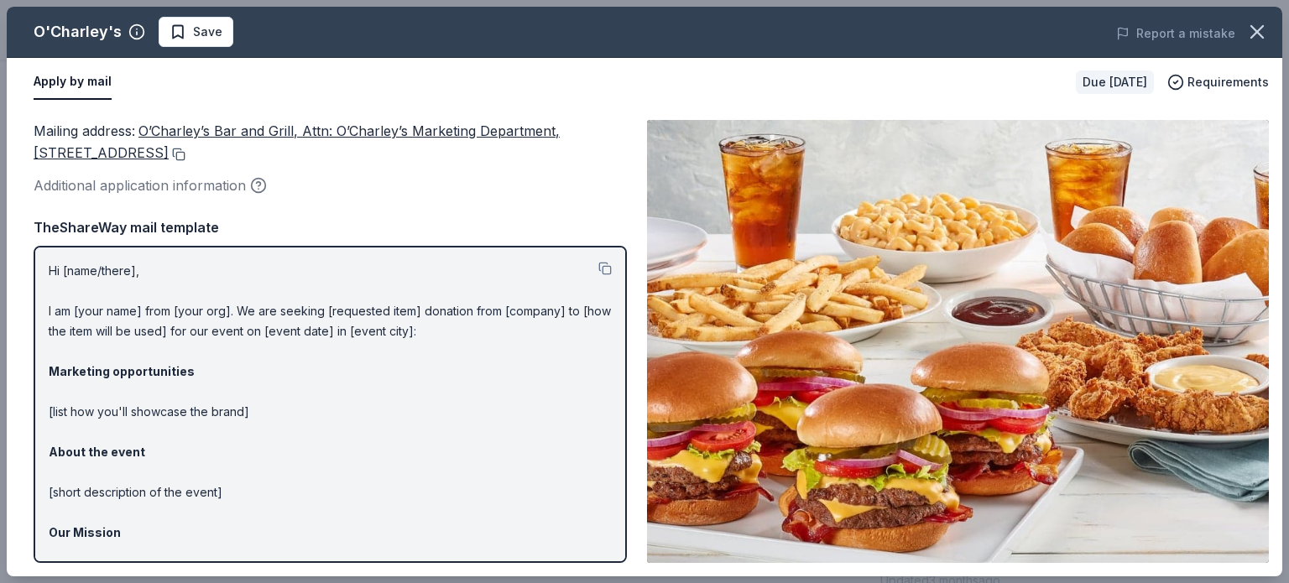
click at [185, 157] on button at bounding box center [177, 154] width 17 height 13
click at [1258, 39] on icon "button" at bounding box center [1256, 31] width 23 height 23
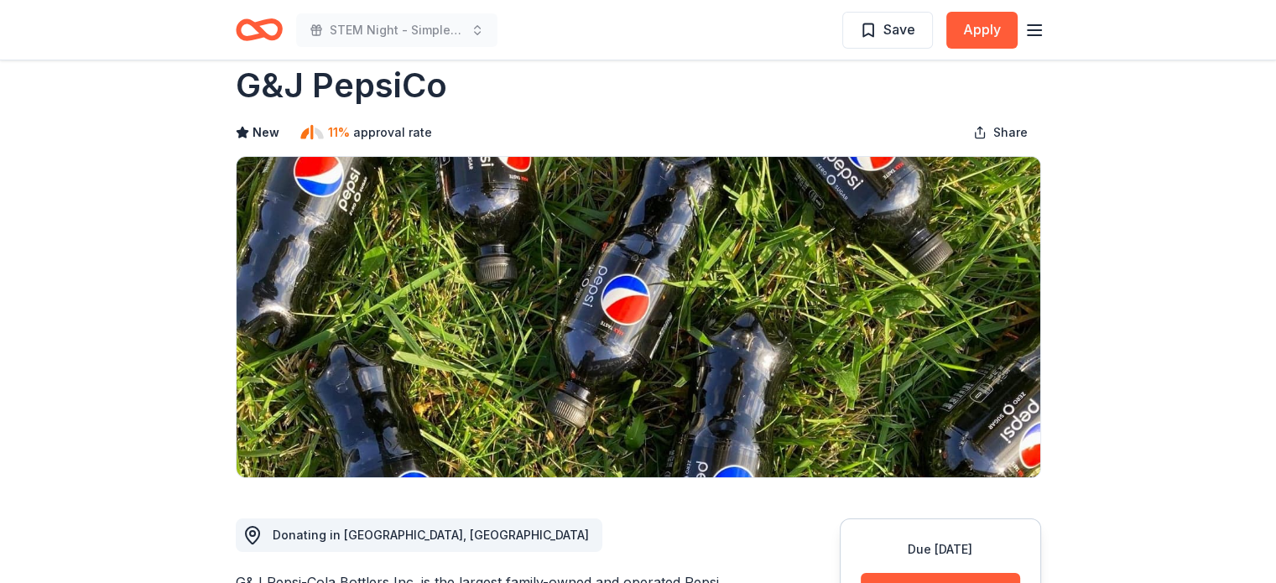
scroll to position [33, 0]
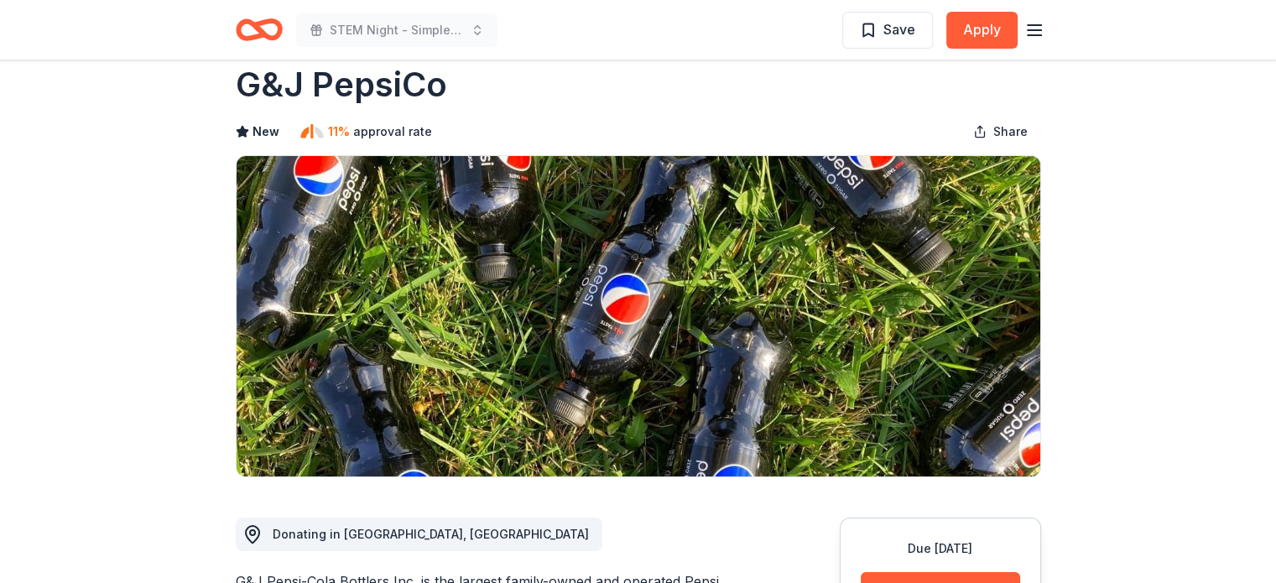
click at [456, 149] on div "G&J PepsiCo New 11% approval rate Share" at bounding box center [638, 269] width 805 height 416
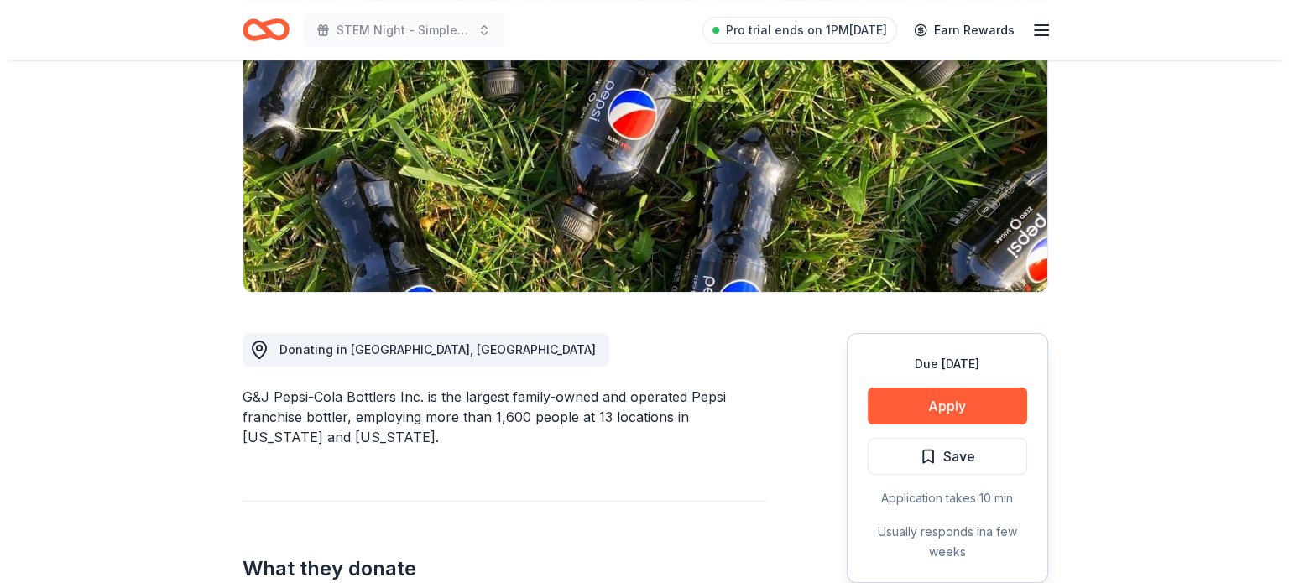
scroll to position [216, 0]
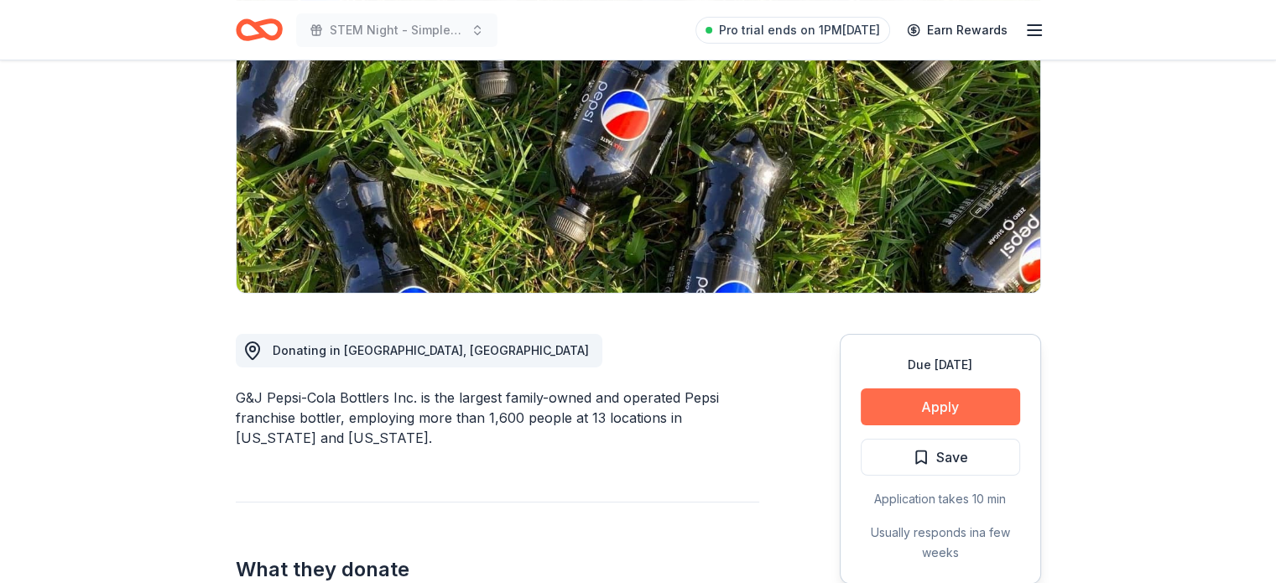
click at [950, 398] on button "Apply" at bounding box center [940, 406] width 159 height 37
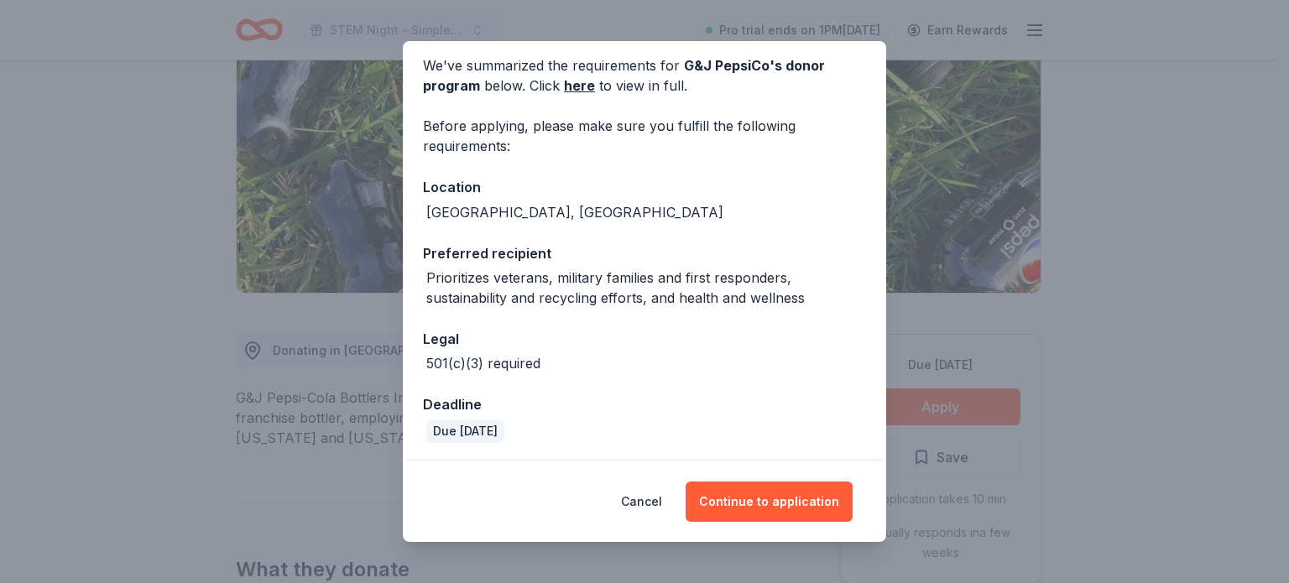
scroll to position [0, 0]
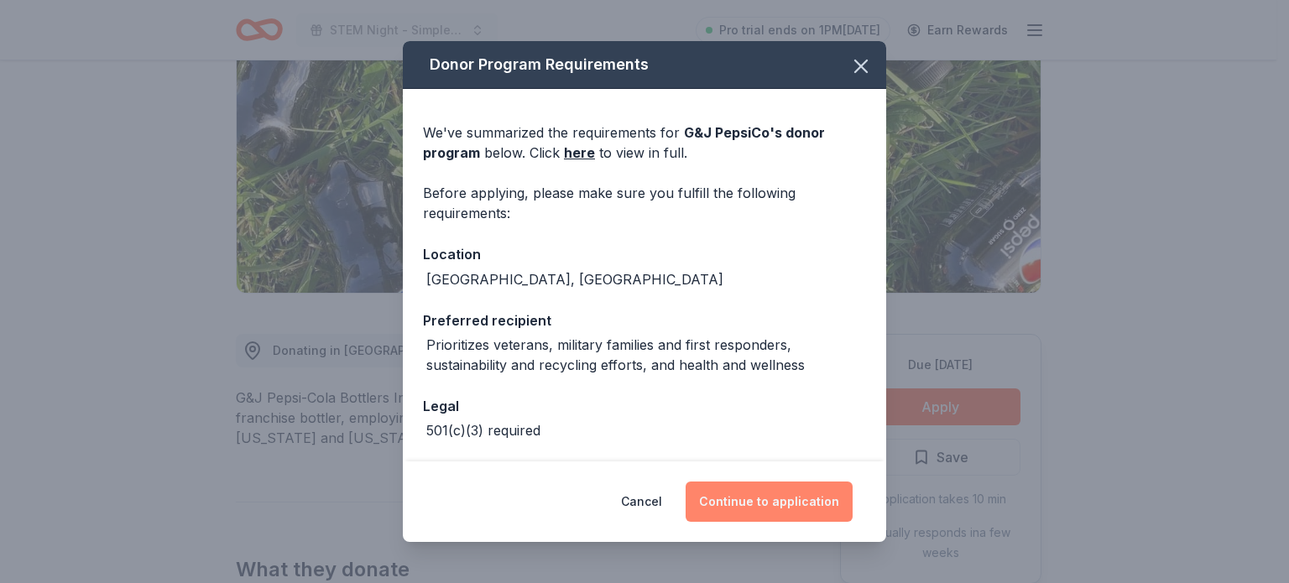
click at [747, 500] on button "Continue to application" at bounding box center [768, 502] width 167 height 40
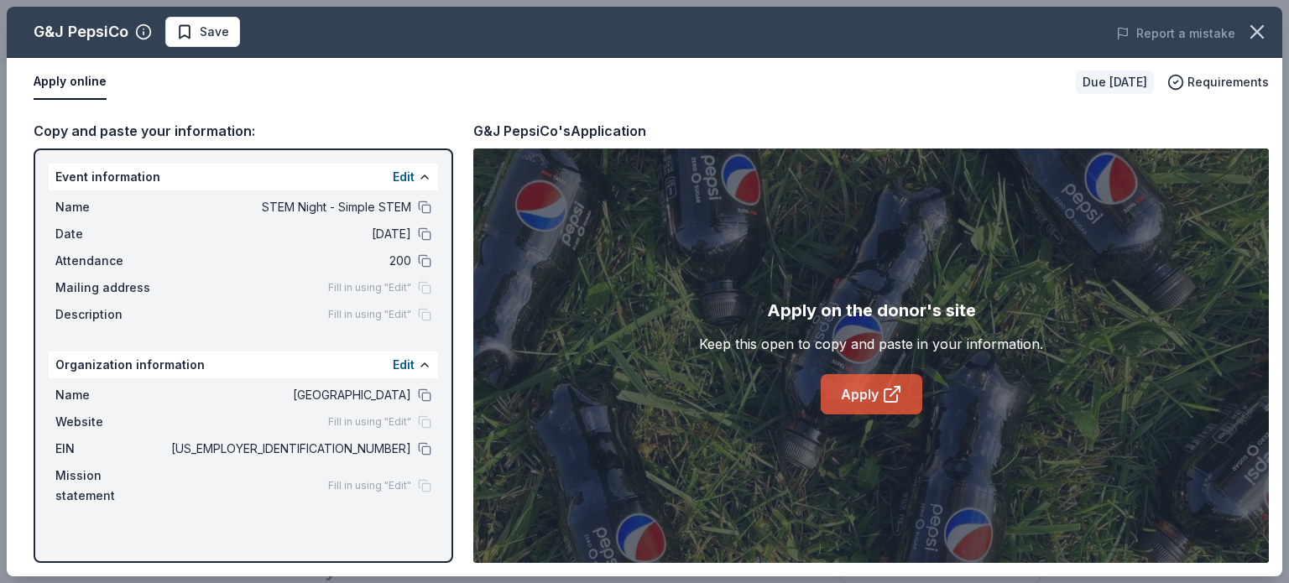
click at [860, 397] on link "Apply" at bounding box center [871, 394] width 102 height 40
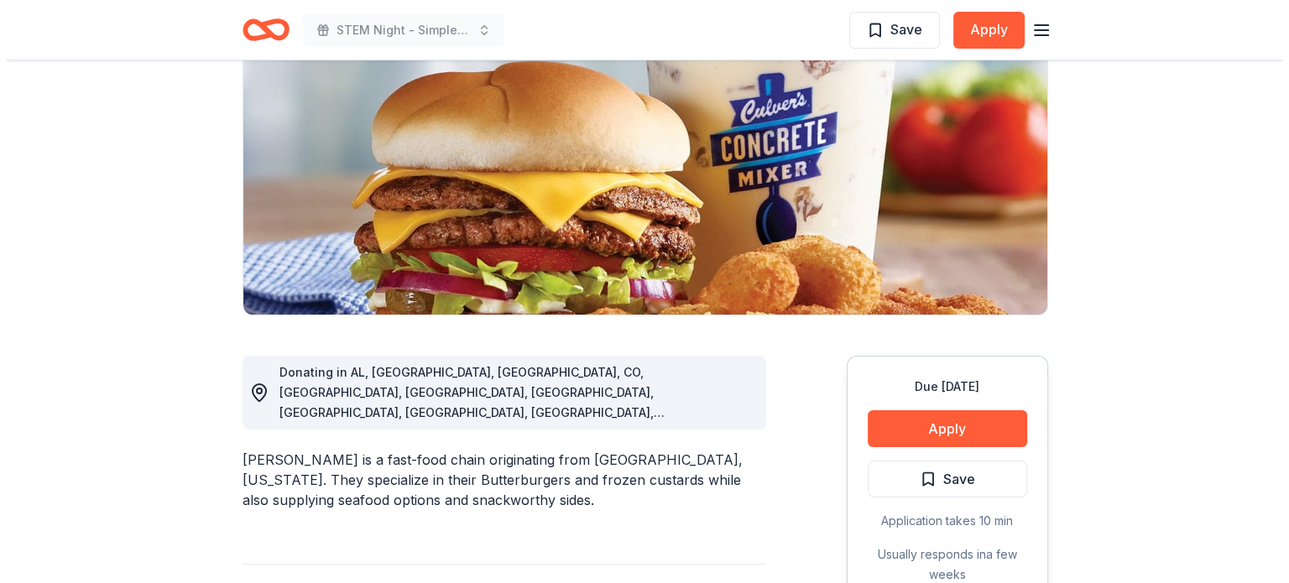
scroll to position [247, 0]
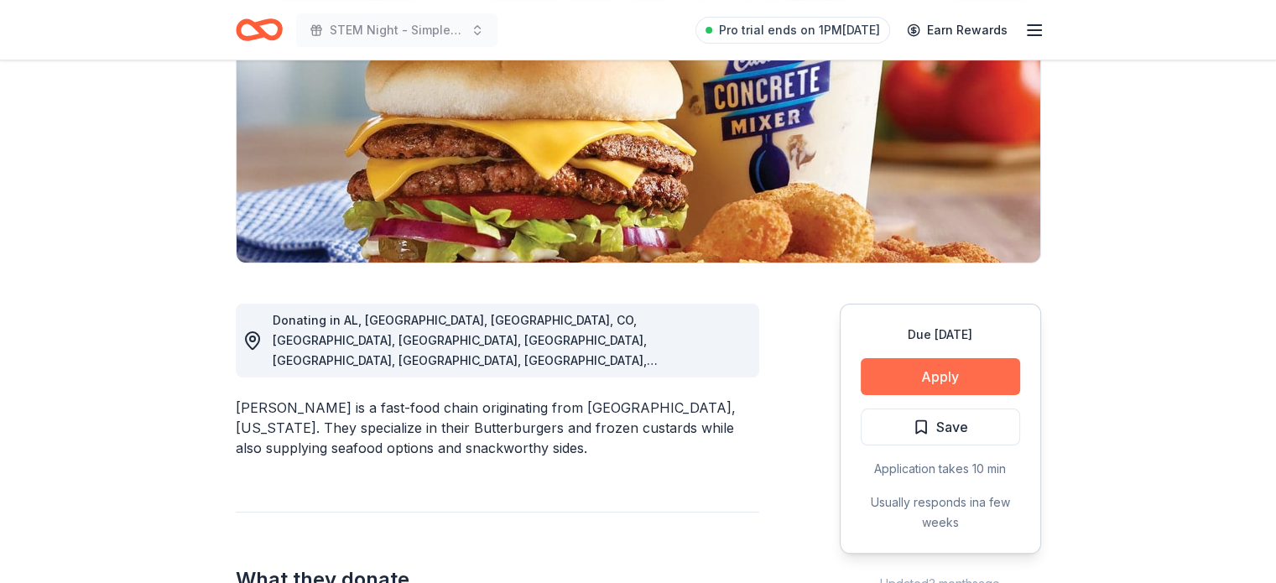
click at [942, 370] on button "Apply" at bounding box center [940, 376] width 159 height 37
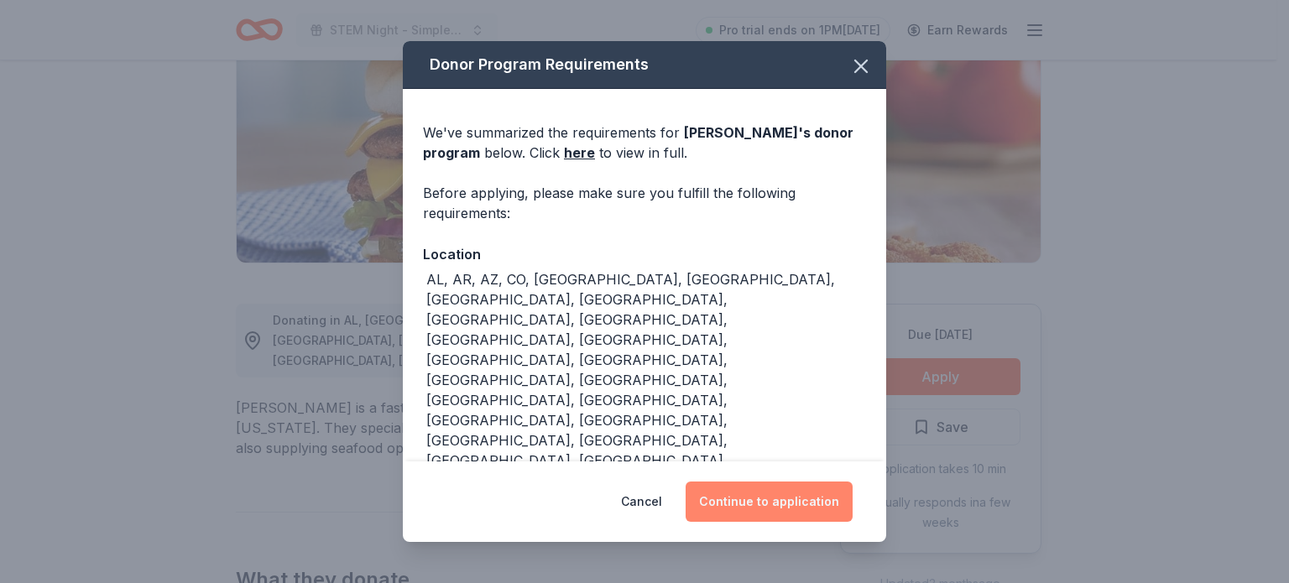
click at [738, 496] on button "Continue to application" at bounding box center [768, 502] width 167 height 40
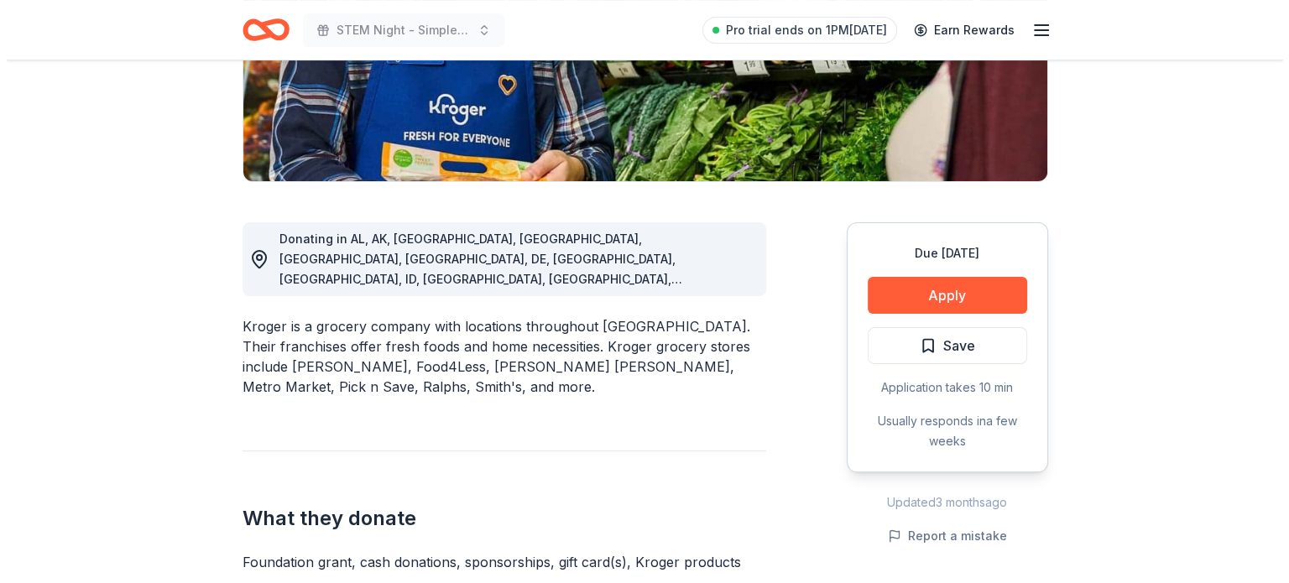
scroll to position [329, 0]
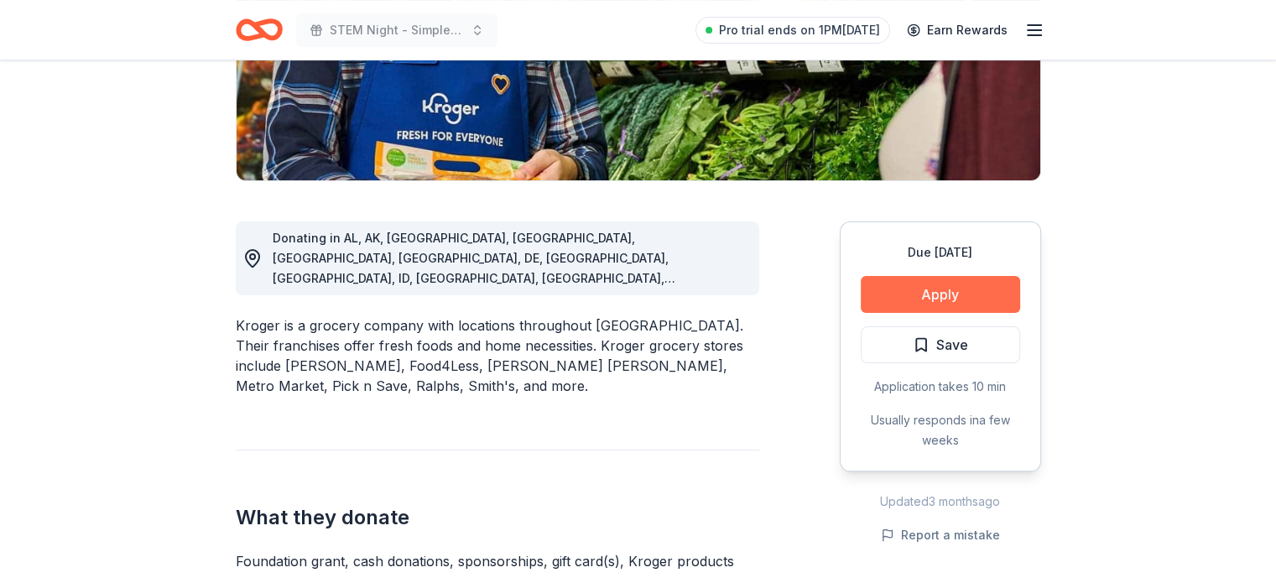
click at [930, 291] on button "Apply" at bounding box center [940, 294] width 159 height 37
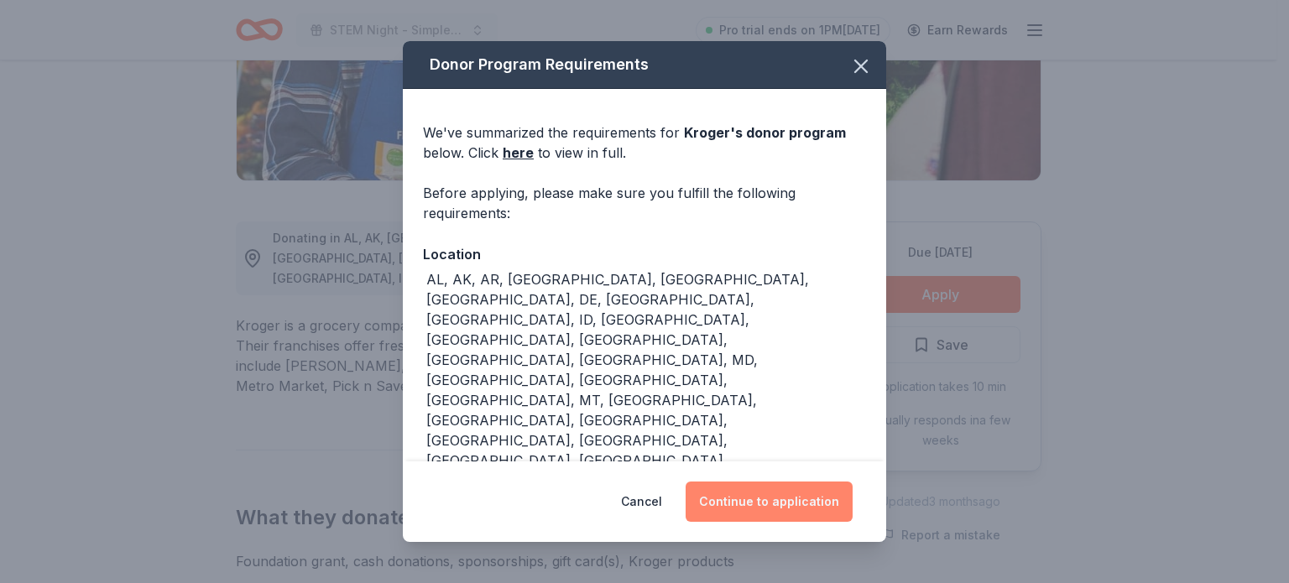
click at [742, 506] on button "Continue to application" at bounding box center [768, 502] width 167 height 40
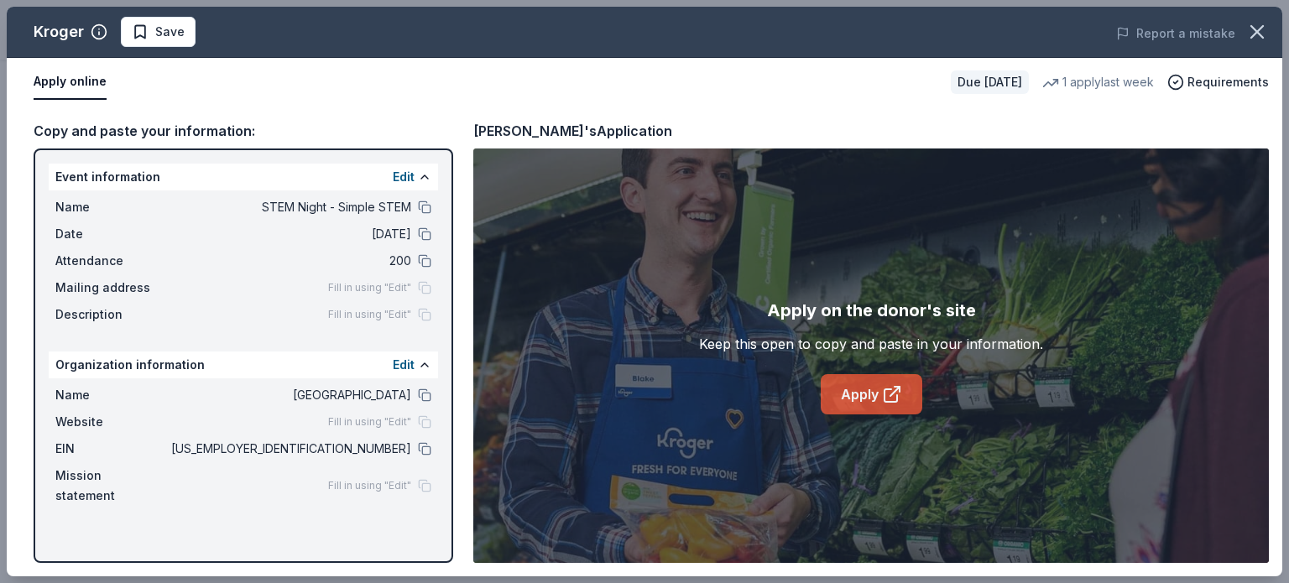
click at [862, 395] on link "Apply" at bounding box center [871, 394] width 102 height 40
